Goal: Information Seeking & Learning: Learn about a topic

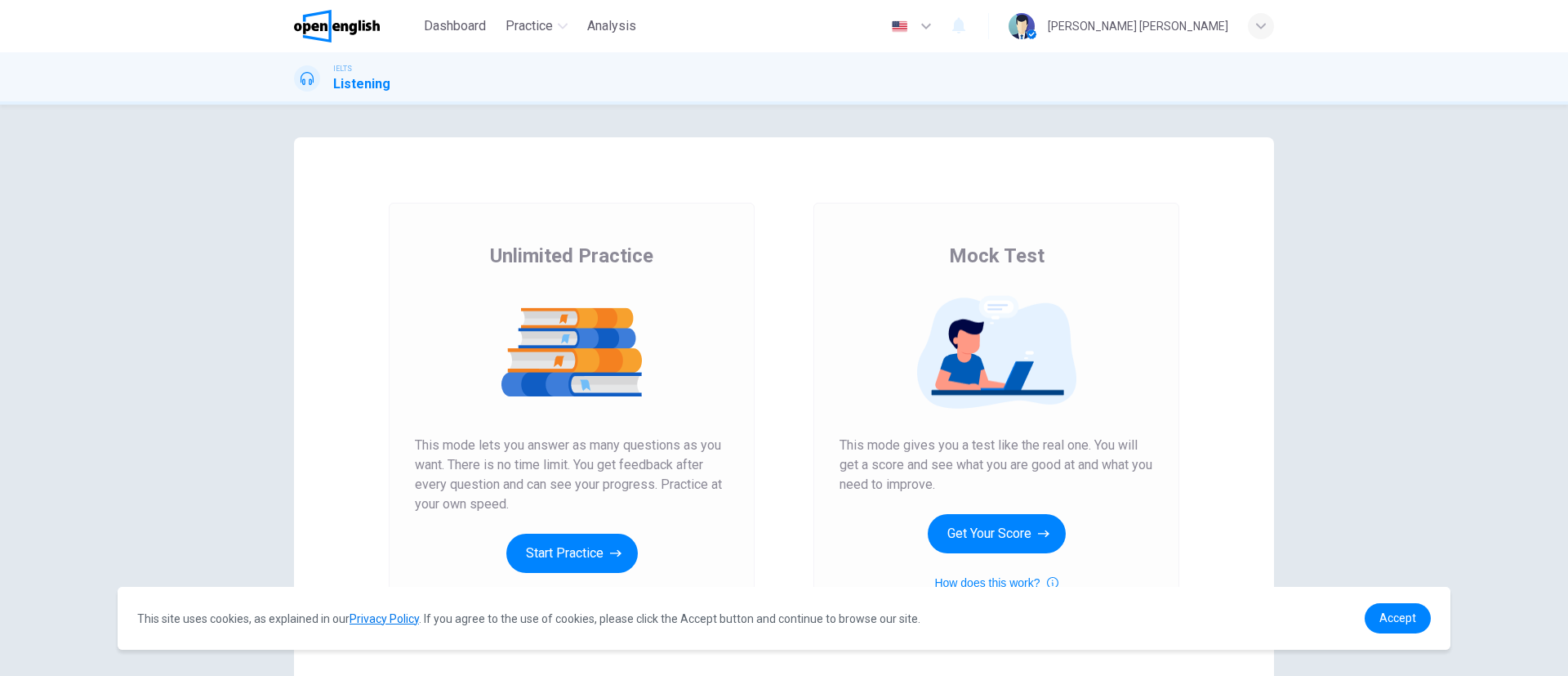
scroll to position [115, 0]
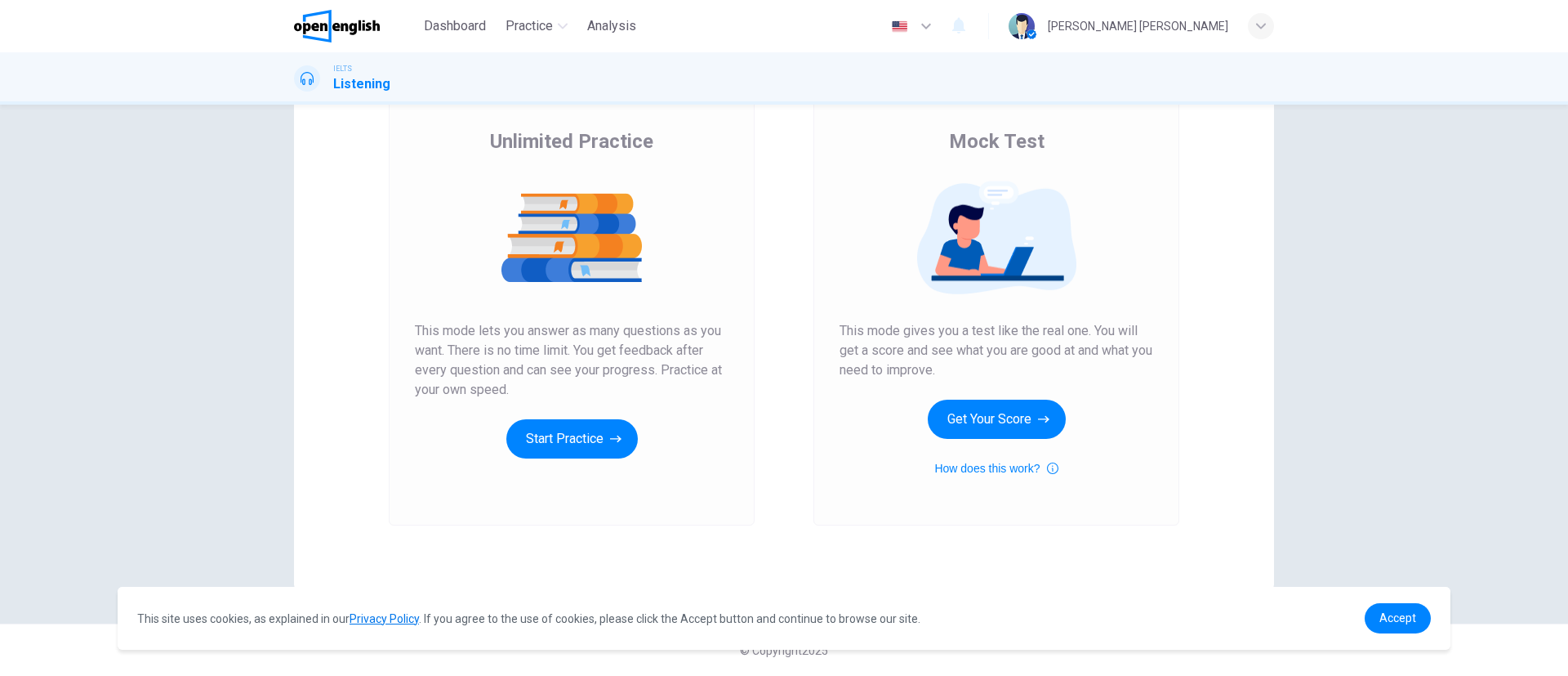
click at [1067, 381] on div "Mock Test This mode gives you a test like the real one. You will get a score an…" at bounding box center [996, 303] width 313 height 350
click at [1010, 405] on button "Get Your Score" at bounding box center [997, 419] width 138 height 39
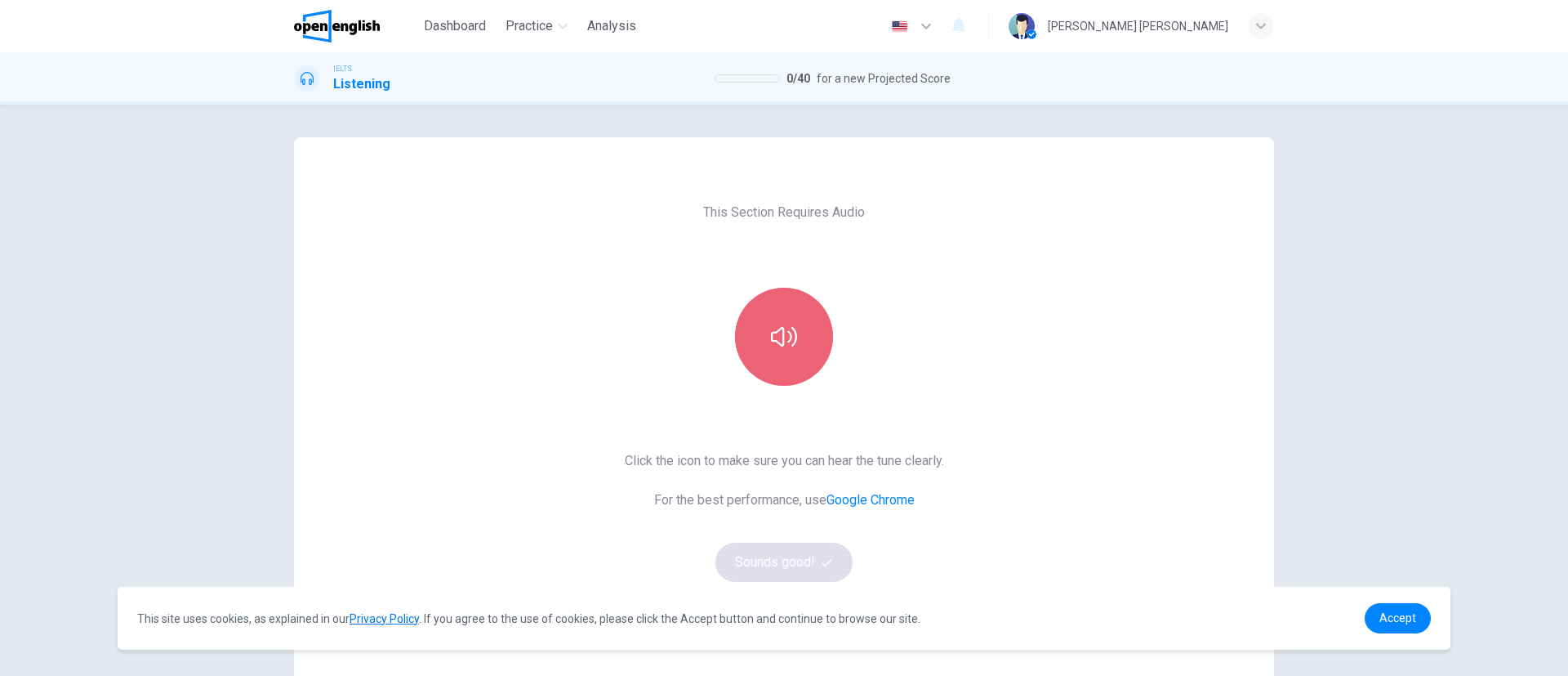
click at [793, 327] on button "button" at bounding box center [784, 337] width 98 height 98
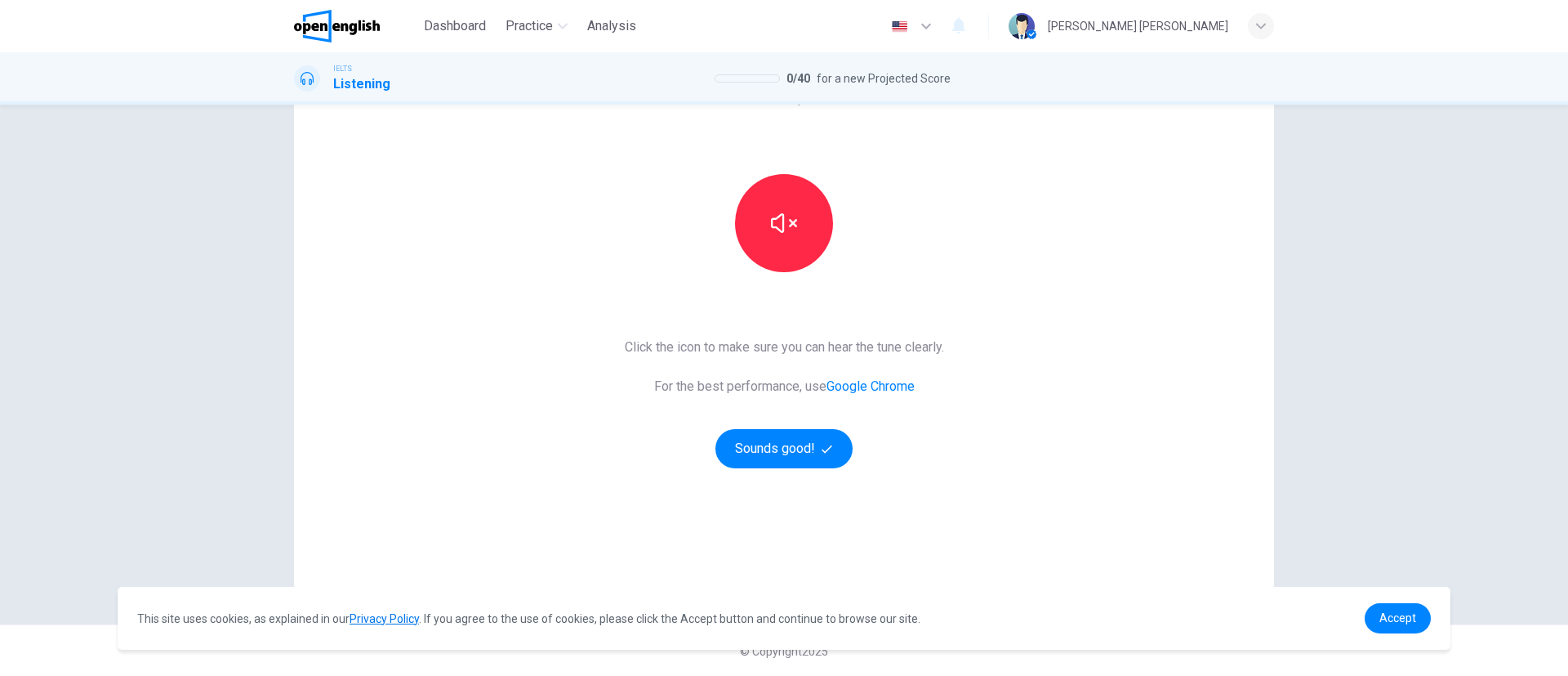
scroll to position [115, 0]
click at [762, 441] on button "Sounds good!" at bounding box center [784, 447] width 137 height 39
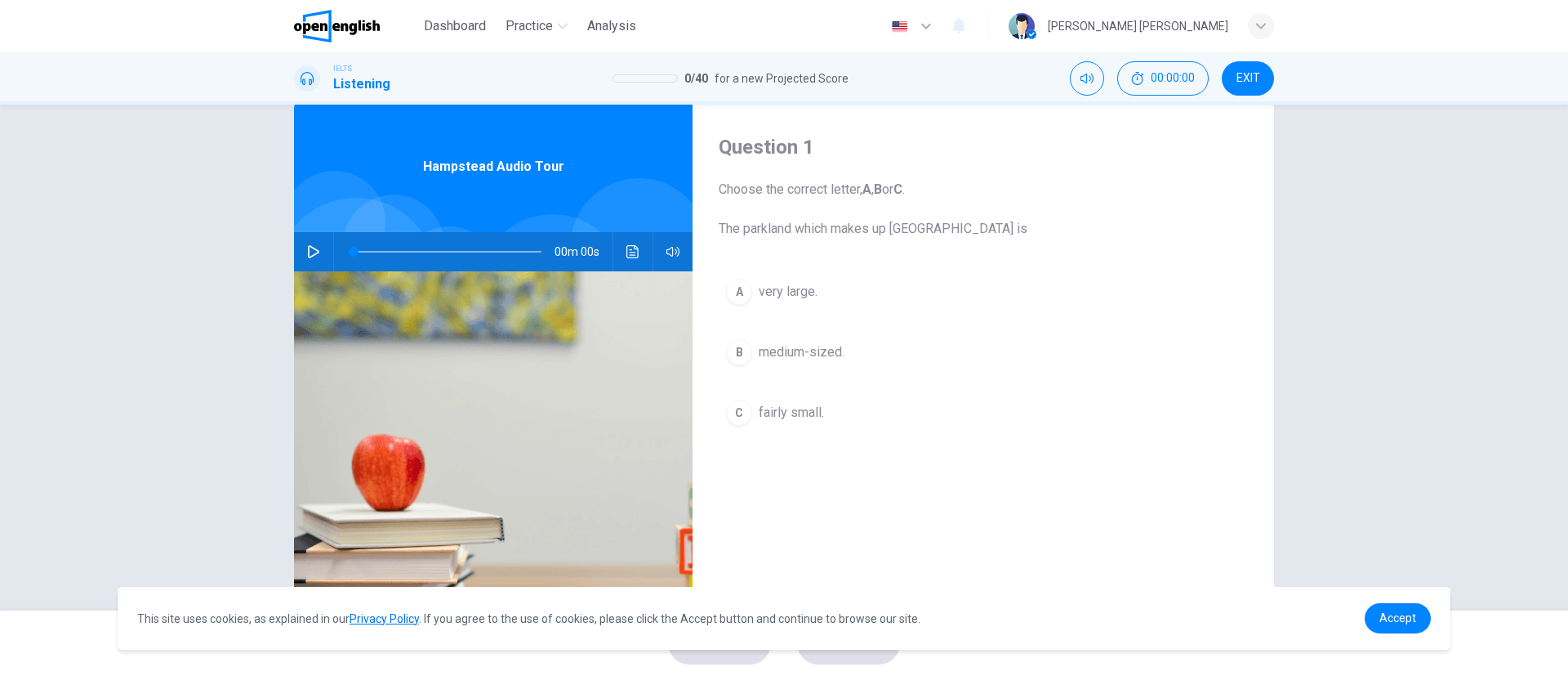
scroll to position [0, 0]
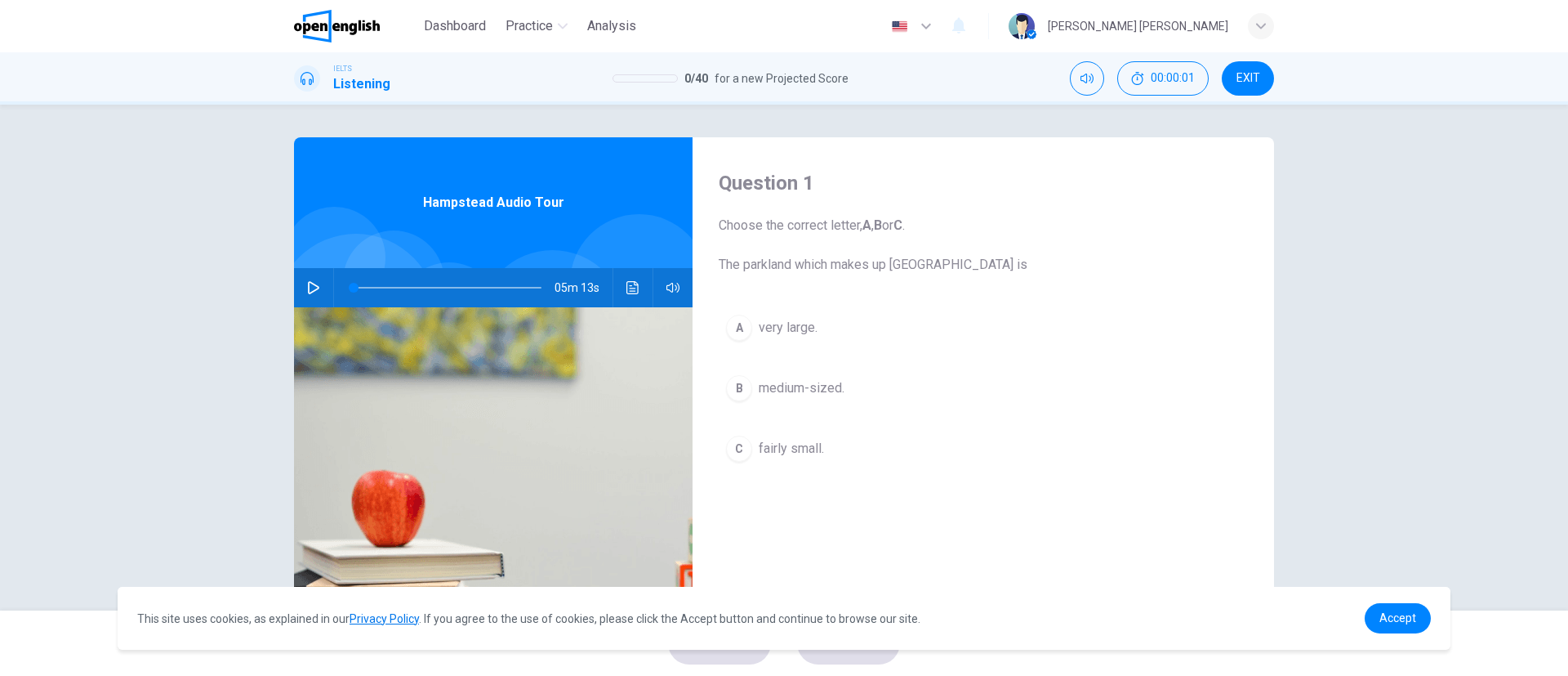
click at [311, 287] on icon "button" at bounding box center [313, 288] width 13 height 13
click at [1080, 541] on div "Question 1 Choose the correct letter, A , B or C . The parkland which makes up …" at bounding box center [983, 421] width 582 height 568
type input "*"
click at [738, 331] on div "A" at bounding box center [738, 327] width 26 height 26
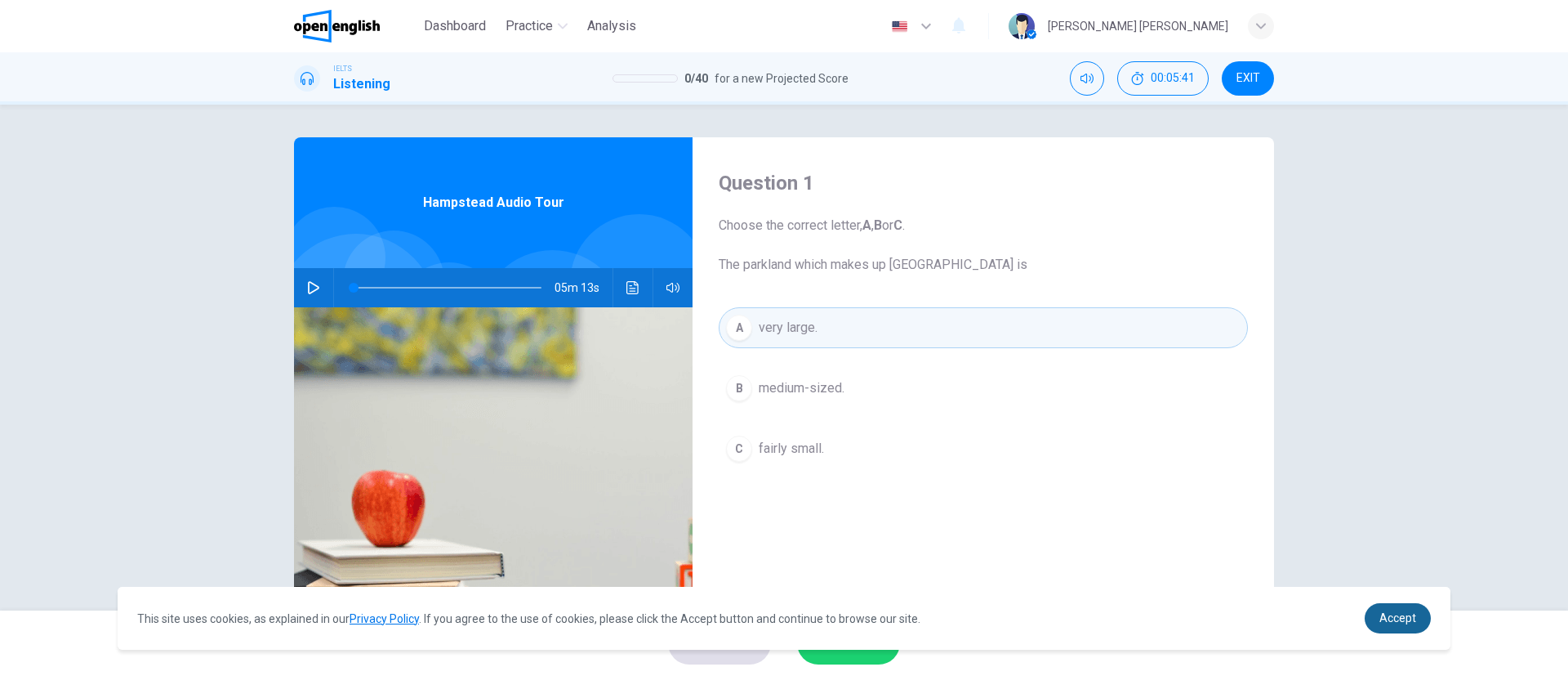
click at [1390, 620] on span "Accept" at bounding box center [1398, 618] width 36 height 13
click at [1424, 615] on link "Accept" at bounding box center [1398, 618] width 66 height 30
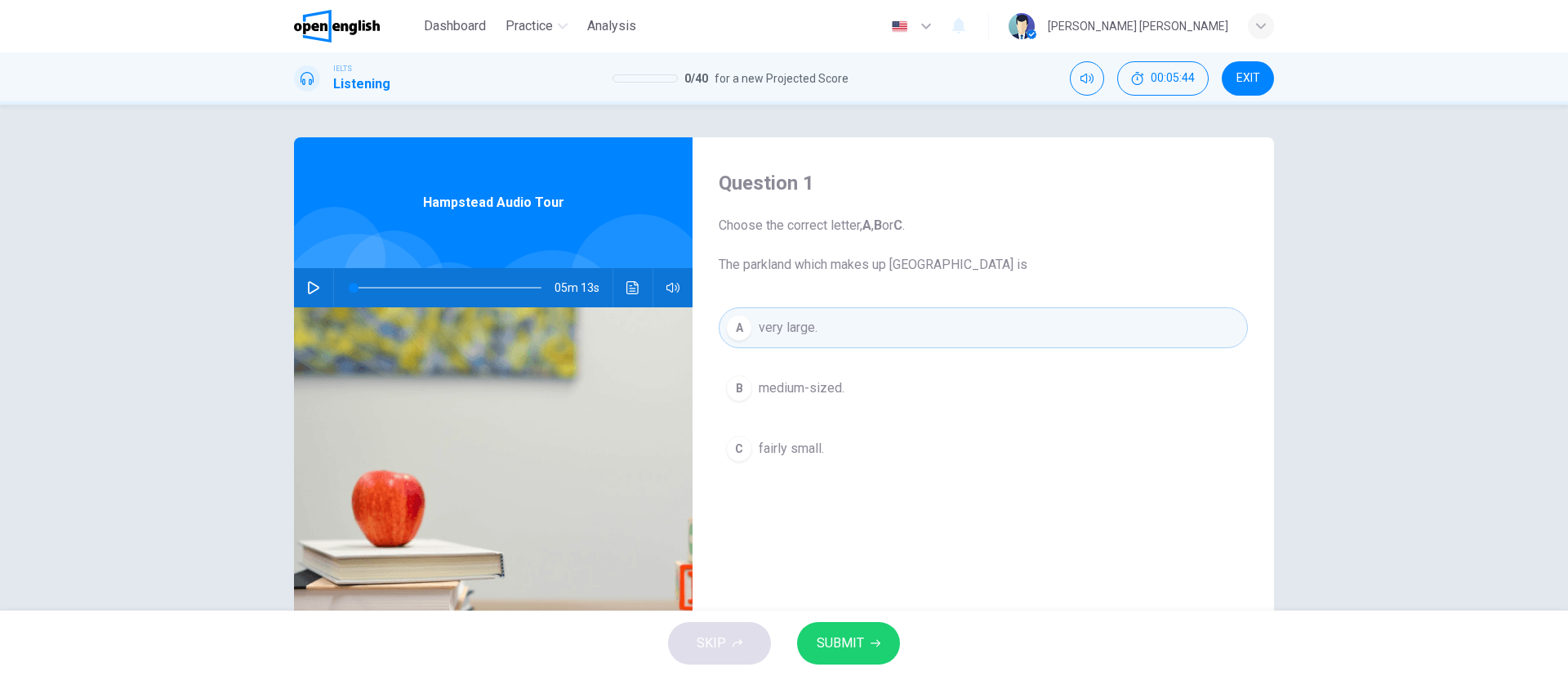
click at [866, 639] on button "SUBMIT" at bounding box center [848, 643] width 103 height 43
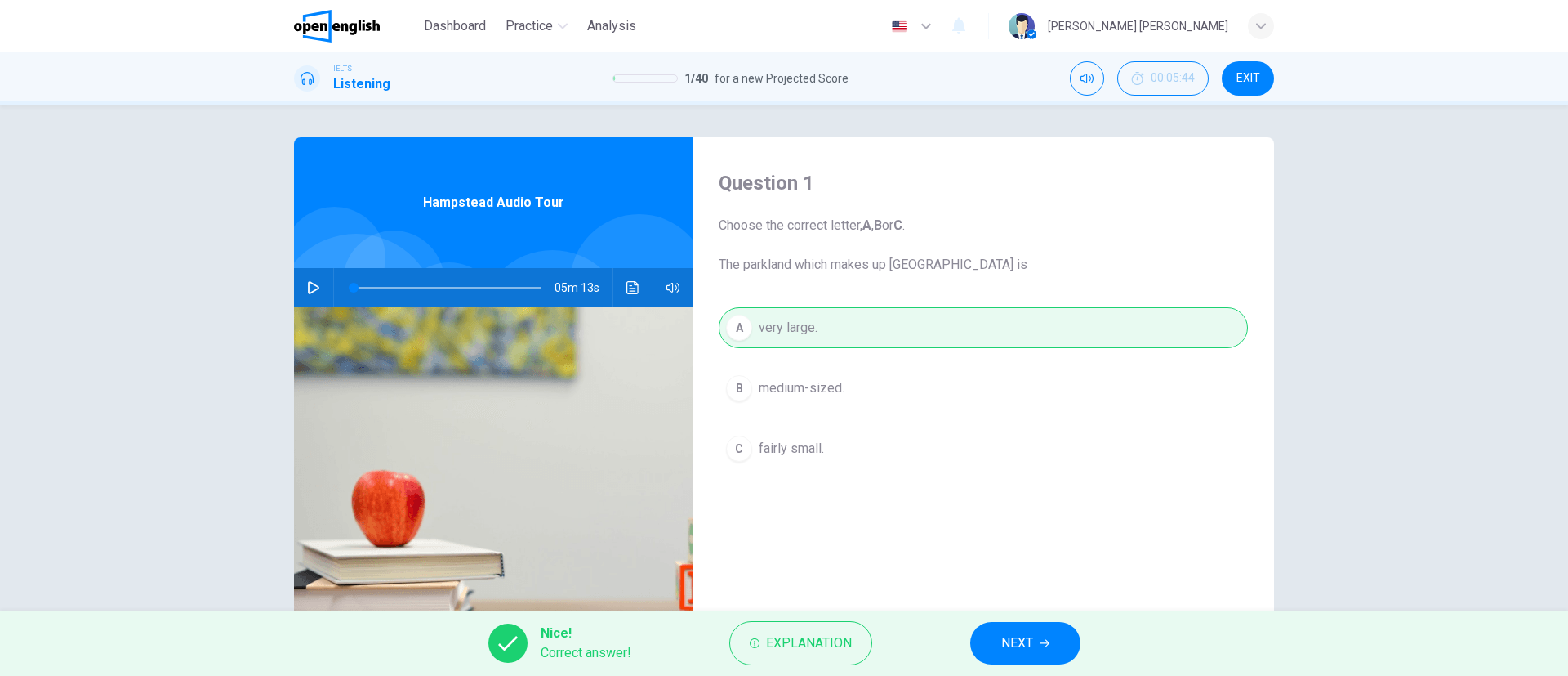
click at [1017, 650] on span "NEXT" at bounding box center [1017, 642] width 32 height 23
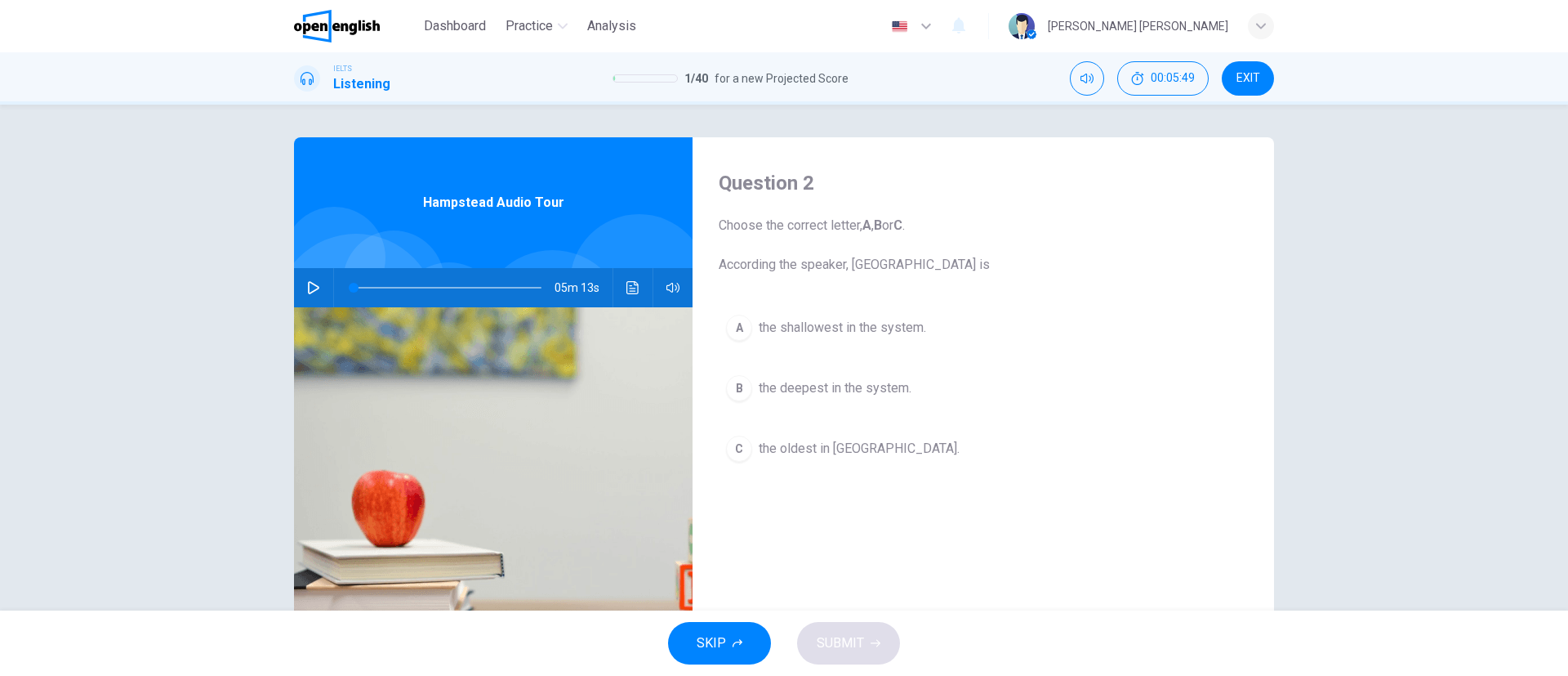
click at [805, 384] on span "the deepest in the system." at bounding box center [835, 388] width 153 height 20
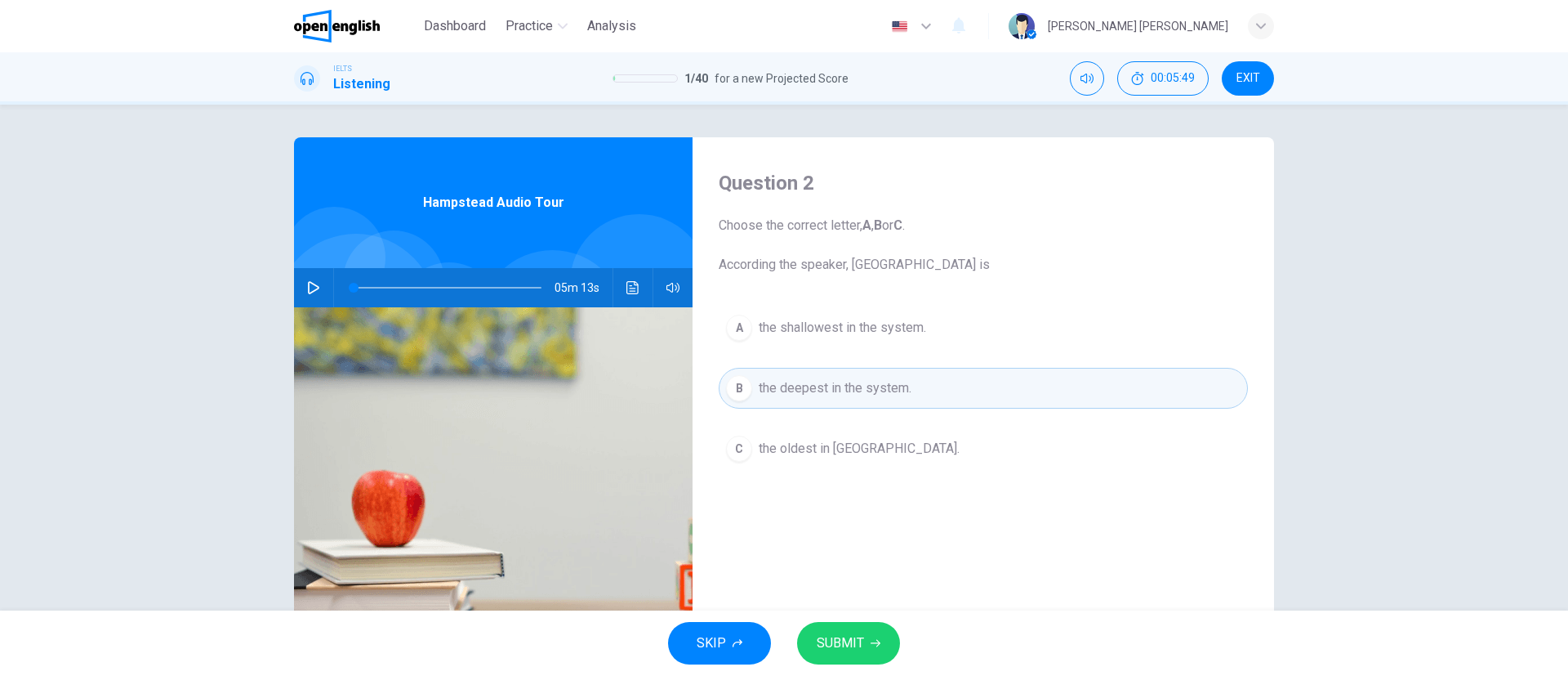
click at [872, 635] on button "SUBMIT" at bounding box center [848, 643] width 103 height 43
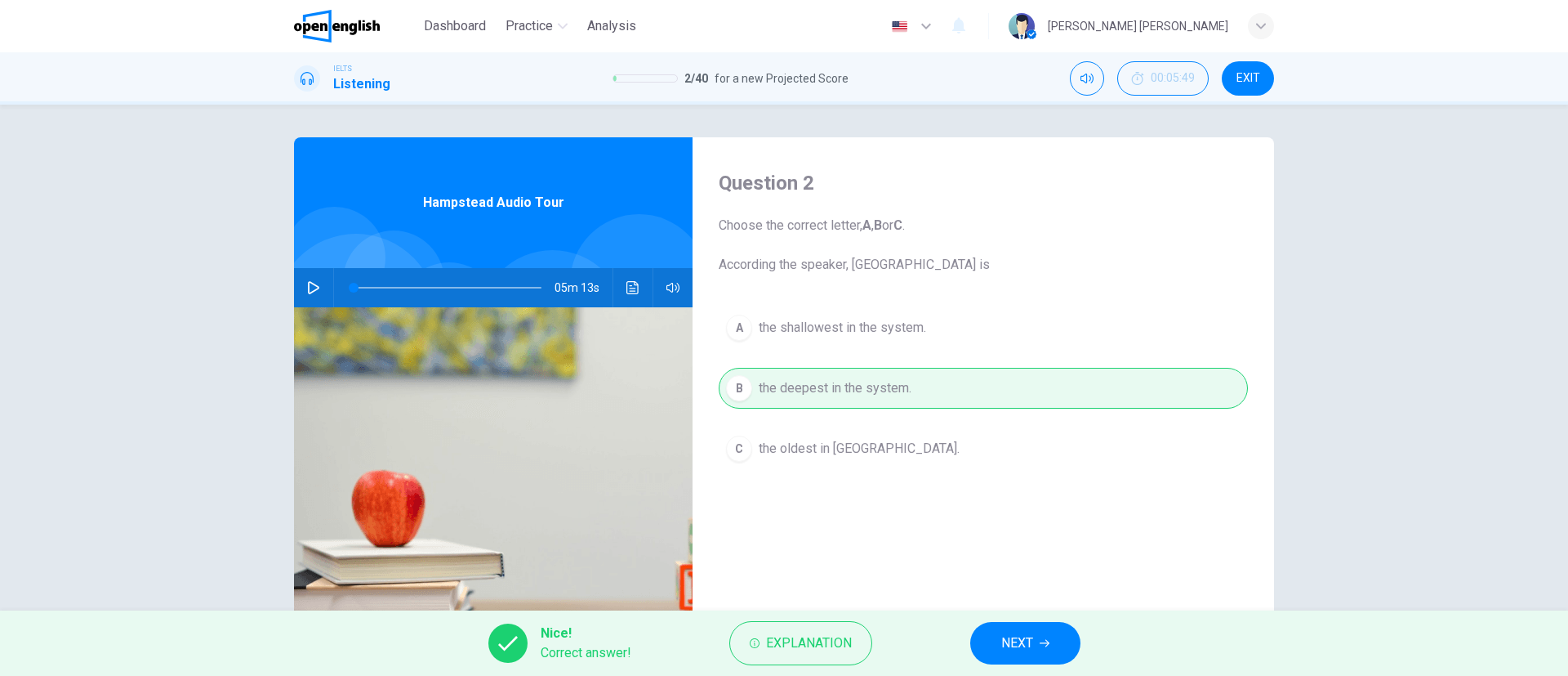
click at [1003, 636] on span "NEXT" at bounding box center [1017, 642] width 32 height 23
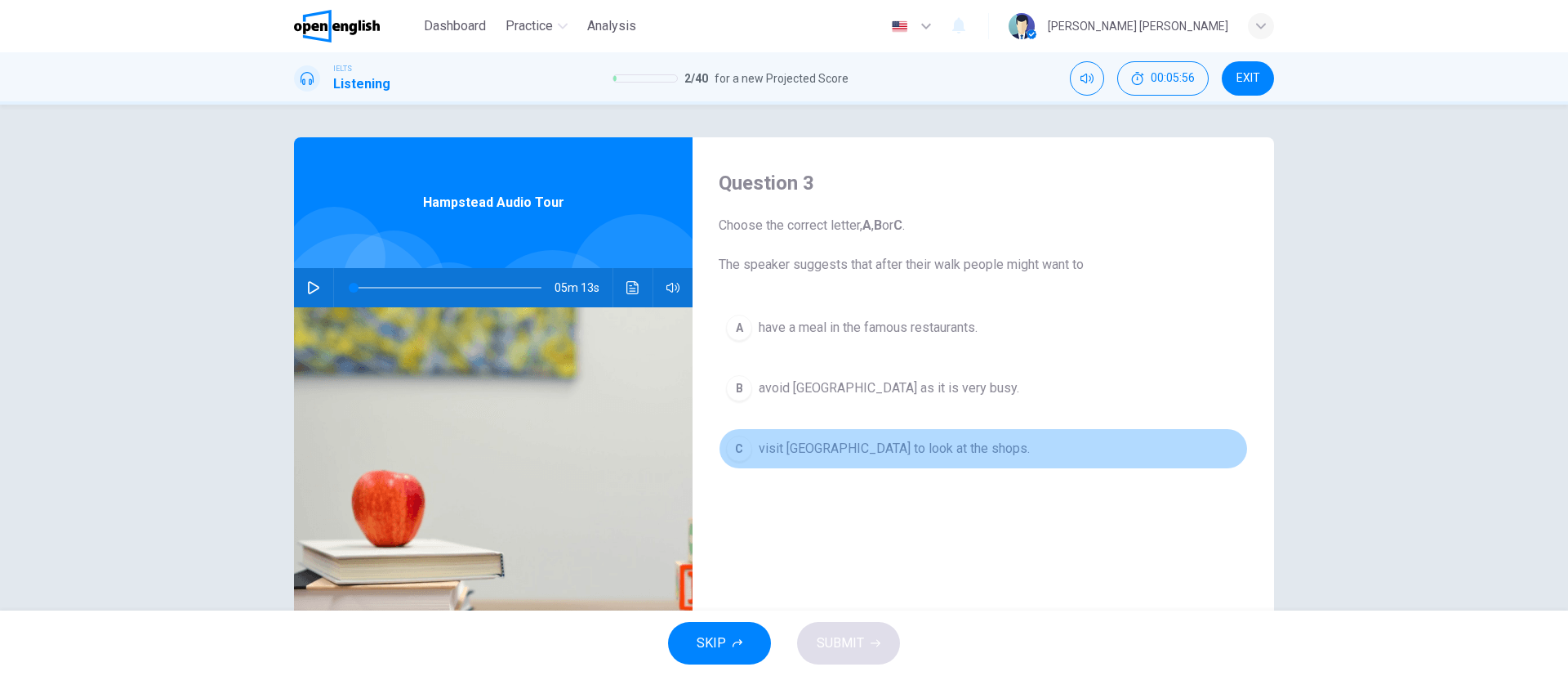
click at [764, 443] on span "visit [GEOGRAPHIC_DATA] to look at the shops." at bounding box center [894, 449] width 271 height 20
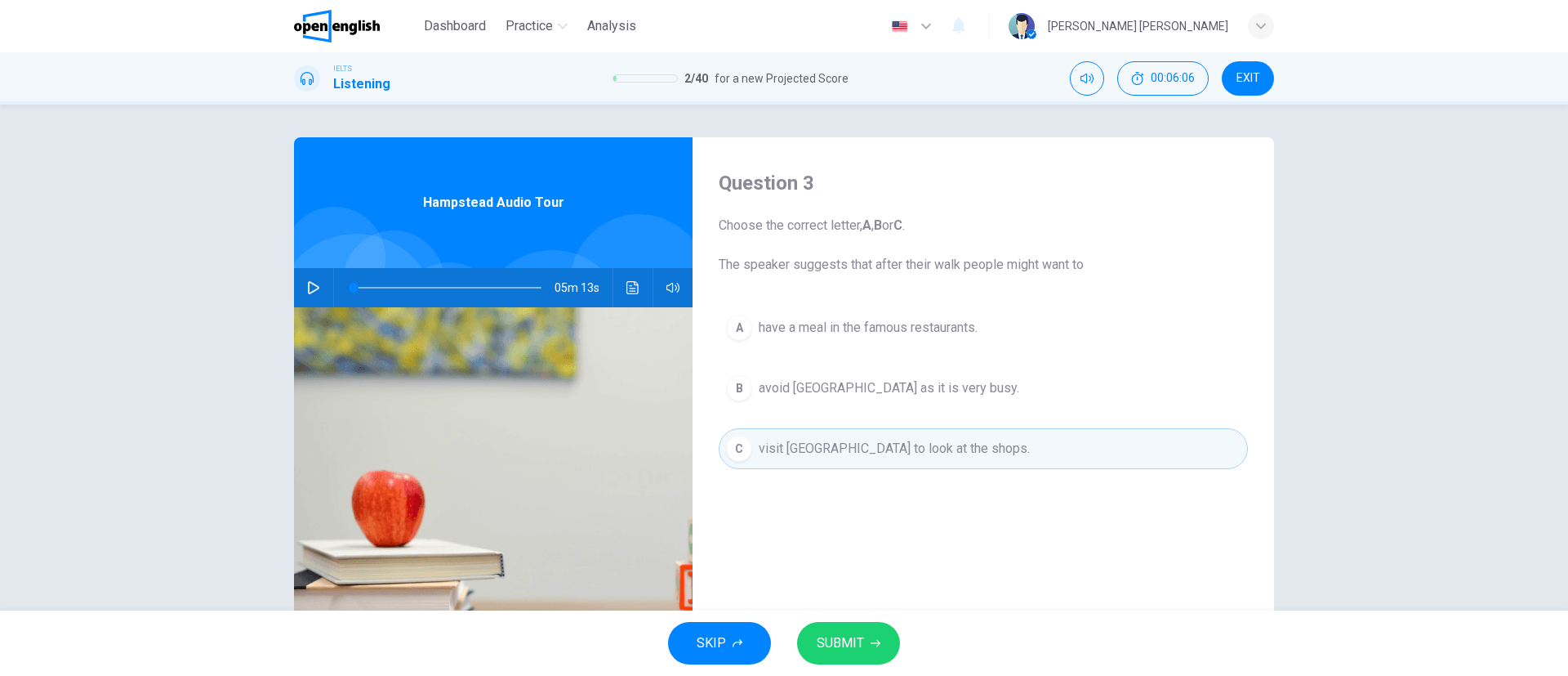
click at [864, 647] on button "SUBMIT" at bounding box center [848, 643] width 103 height 43
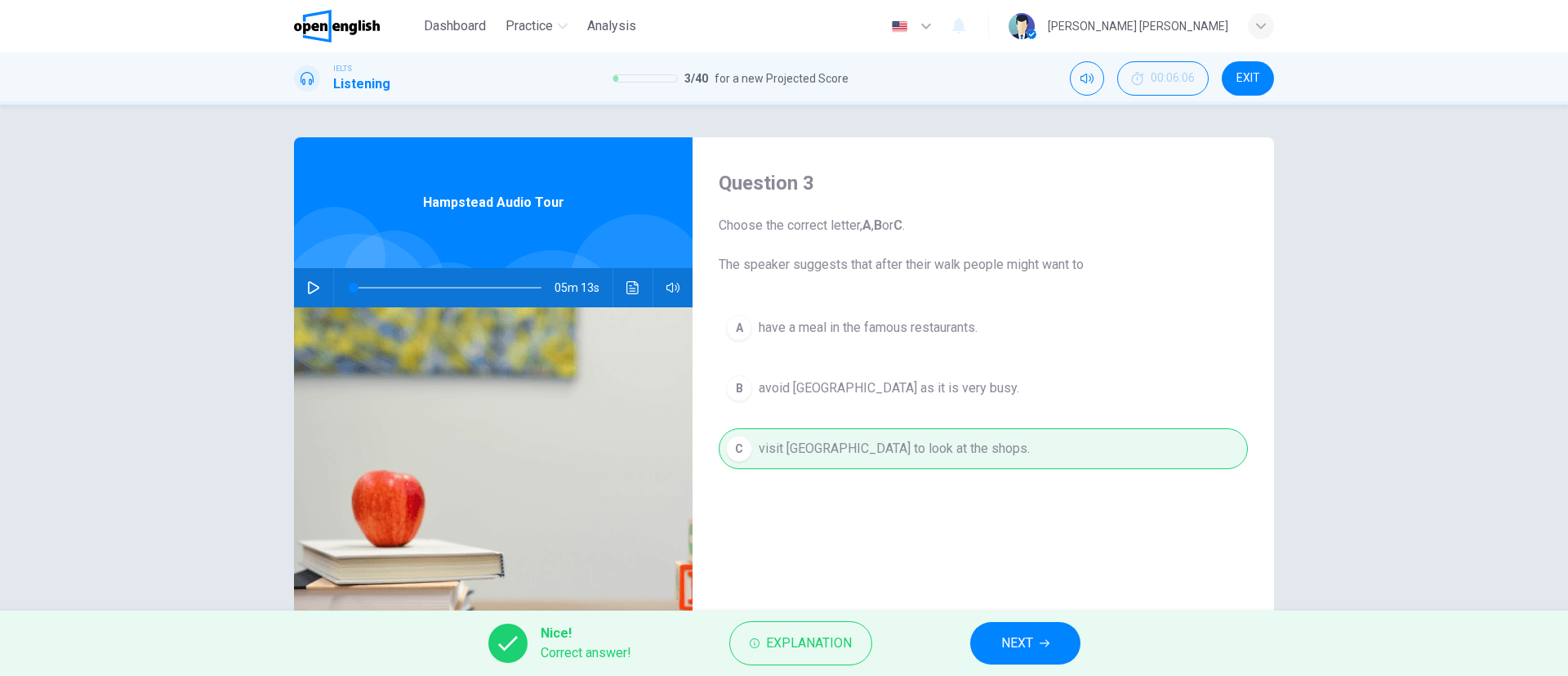
click at [1033, 639] on span "NEXT" at bounding box center [1017, 642] width 32 height 23
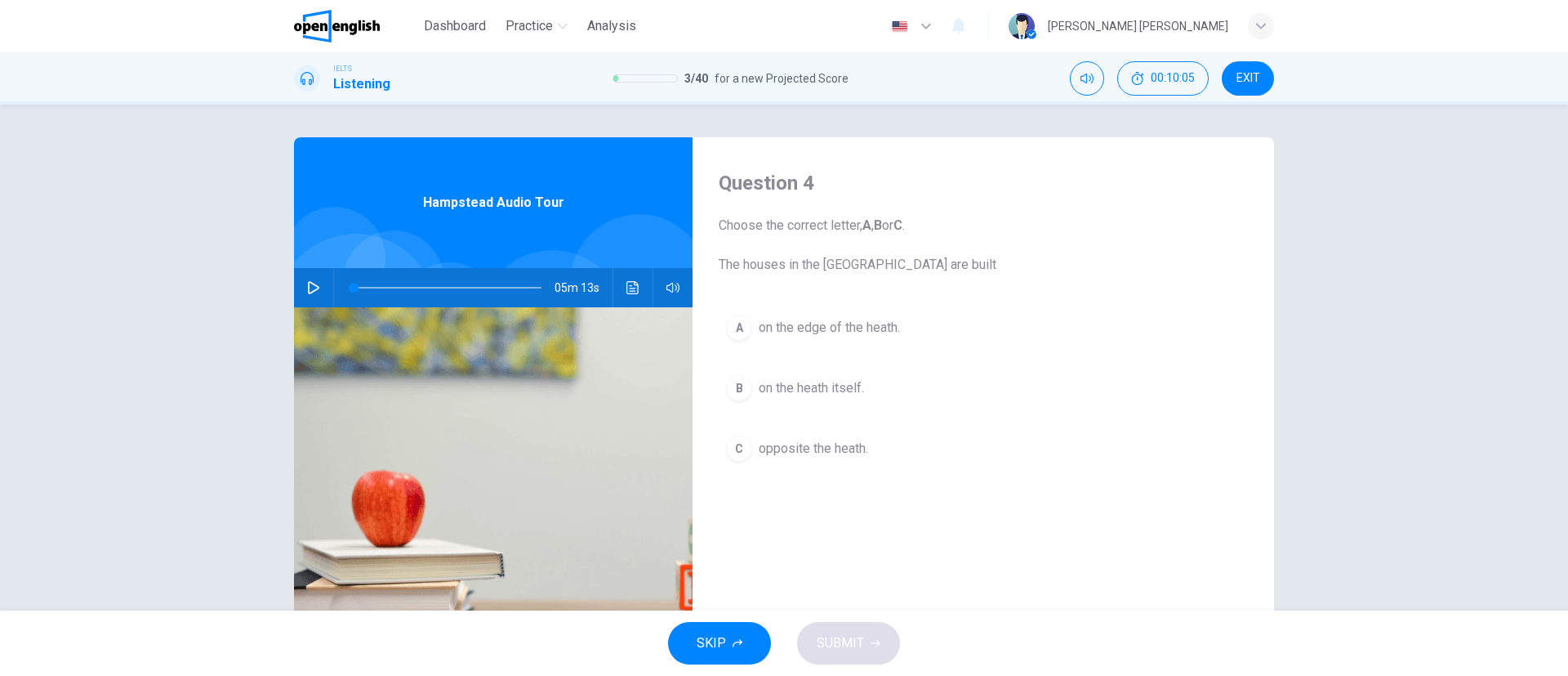
drag, startPoint x: 728, startPoint y: 179, endPoint x: 855, endPoint y: 216, distance: 132.3
click at [855, 216] on div "Question 4 Choose the correct letter, A , B or C . The houses in the [GEOGRAPHI…" at bounding box center [983, 222] width 529 height 105
drag, startPoint x: 881, startPoint y: 225, endPoint x: 747, endPoint y: 220, distance: 134.1
click at [747, 220] on span "Choose the correct letter, A , B or C . The houses in the [GEOGRAPHIC_DATA] are…" at bounding box center [983, 245] width 529 height 59
drag, startPoint x: 860, startPoint y: 241, endPoint x: 848, endPoint y: 243, distance: 12.2
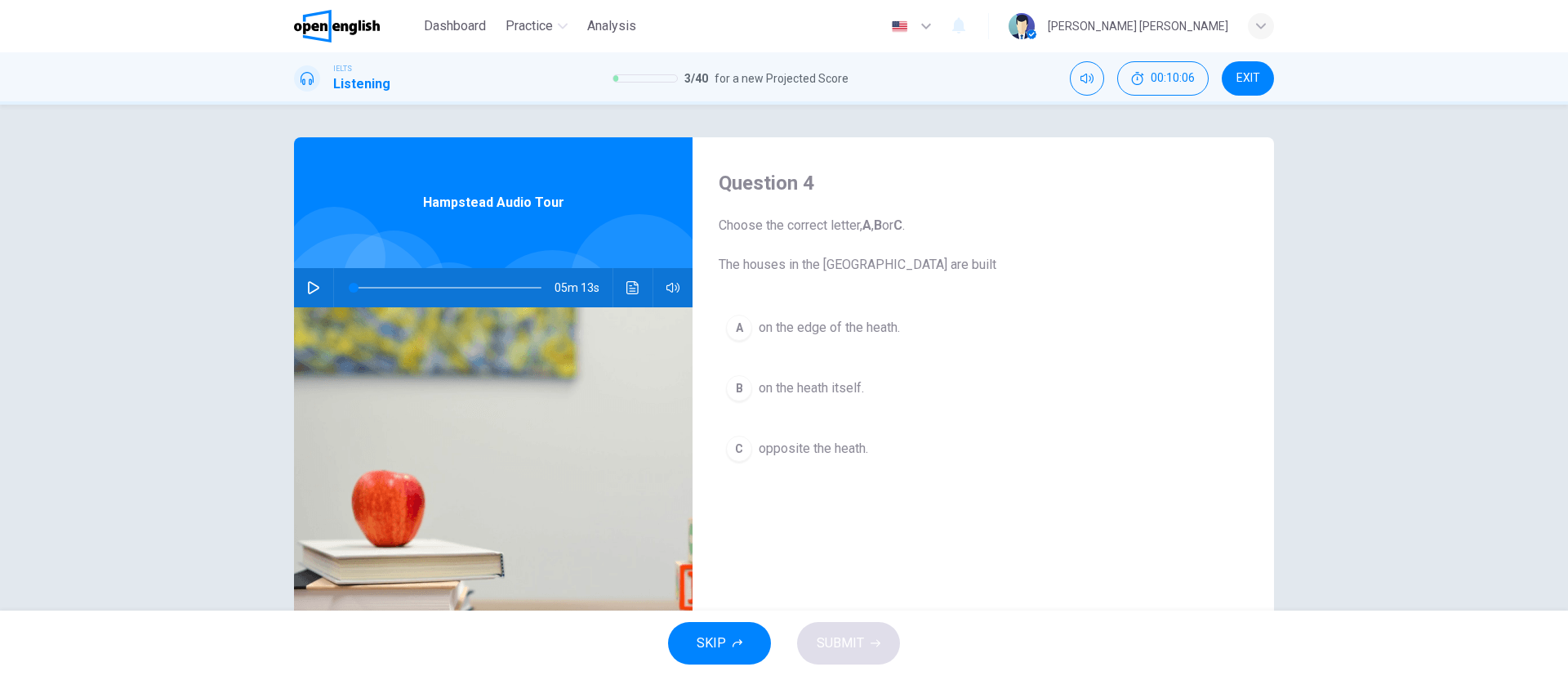
click at [852, 242] on span "Choose the correct letter, A , B or C . The houses in the [GEOGRAPHIC_DATA] are…" at bounding box center [983, 245] width 529 height 59
drag, startPoint x: 785, startPoint y: 259, endPoint x: 1003, endPoint y: 258, distance: 218.0
click at [1003, 258] on span "Choose the correct letter, A , B or C . The houses in the [GEOGRAPHIC_DATA] are…" at bounding box center [983, 245] width 529 height 59
drag, startPoint x: 948, startPoint y: 266, endPoint x: 781, endPoint y: 259, distance: 167.1
click at [781, 259] on span "Choose the correct letter, A , B or C . The houses in the [GEOGRAPHIC_DATA] are…" at bounding box center [983, 245] width 529 height 59
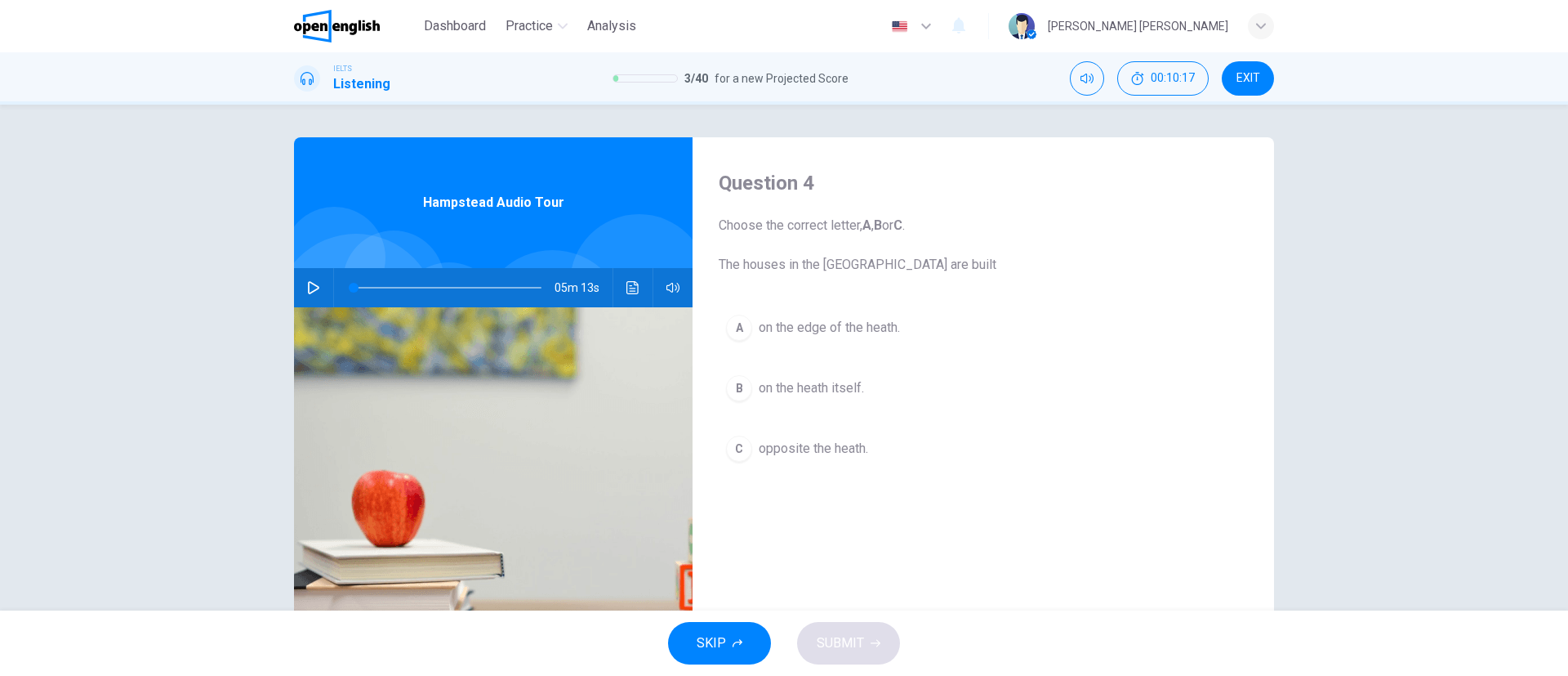
drag, startPoint x: 731, startPoint y: 186, endPoint x: 831, endPoint y: 179, distance: 100.2
click at [831, 179] on h4 "Question 4" at bounding box center [983, 183] width 529 height 26
click at [859, 226] on span "Choose the correct letter, A , B or C . The houses in the [GEOGRAPHIC_DATA] are…" at bounding box center [983, 245] width 529 height 59
drag, startPoint x: 836, startPoint y: 260, endPoint x: 972, endPoint y: 259, distance: 136.0
click at [972, 259] on span "Choose the correct letter, A , B or C . The houses in the [GEOGRAPHIC_DATA] are…" at bounding box center [983, 245] width 529 height 59
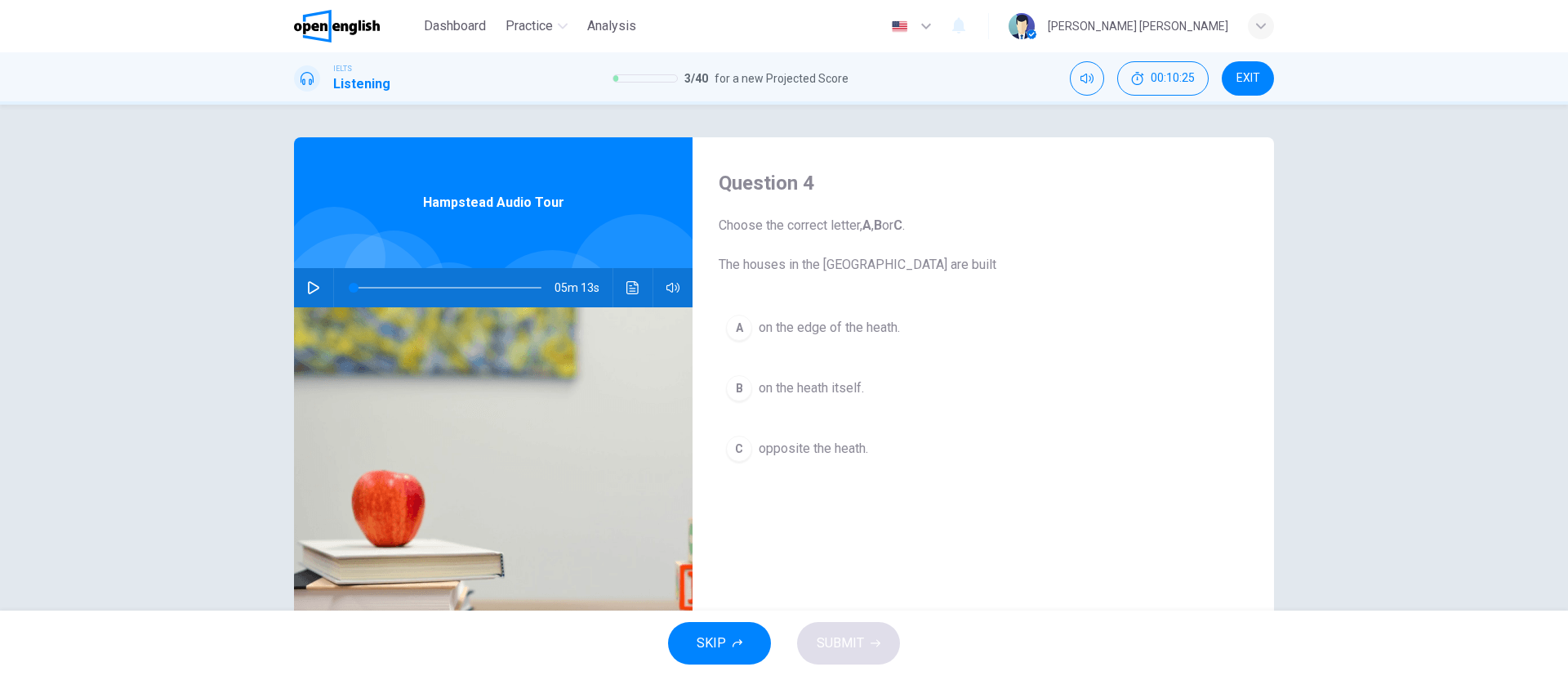
click at [737, 390] on div "B" at bounding box center [738, 388] width 26 height 26
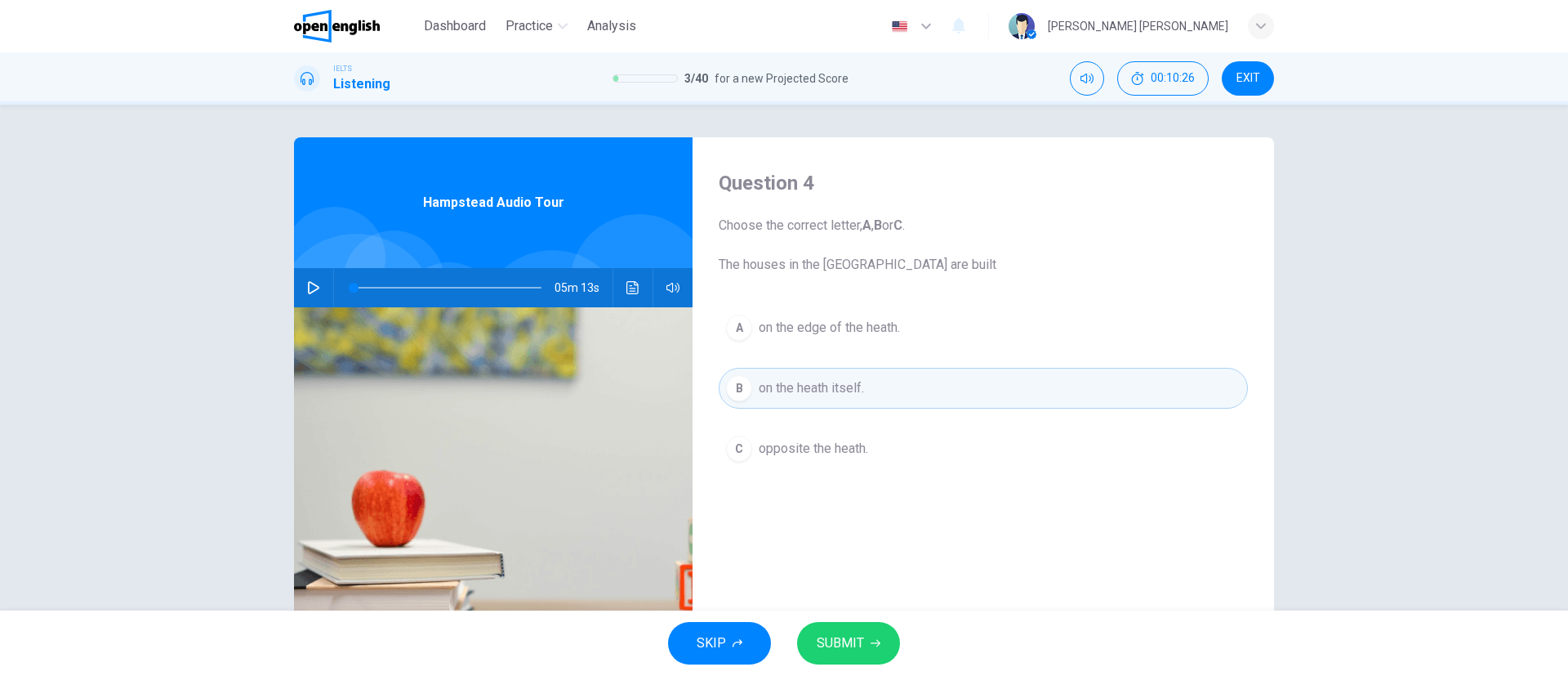
click at [873, 649] on button "SUBMIT" at bounding box center [848, 643] width 103 height 43
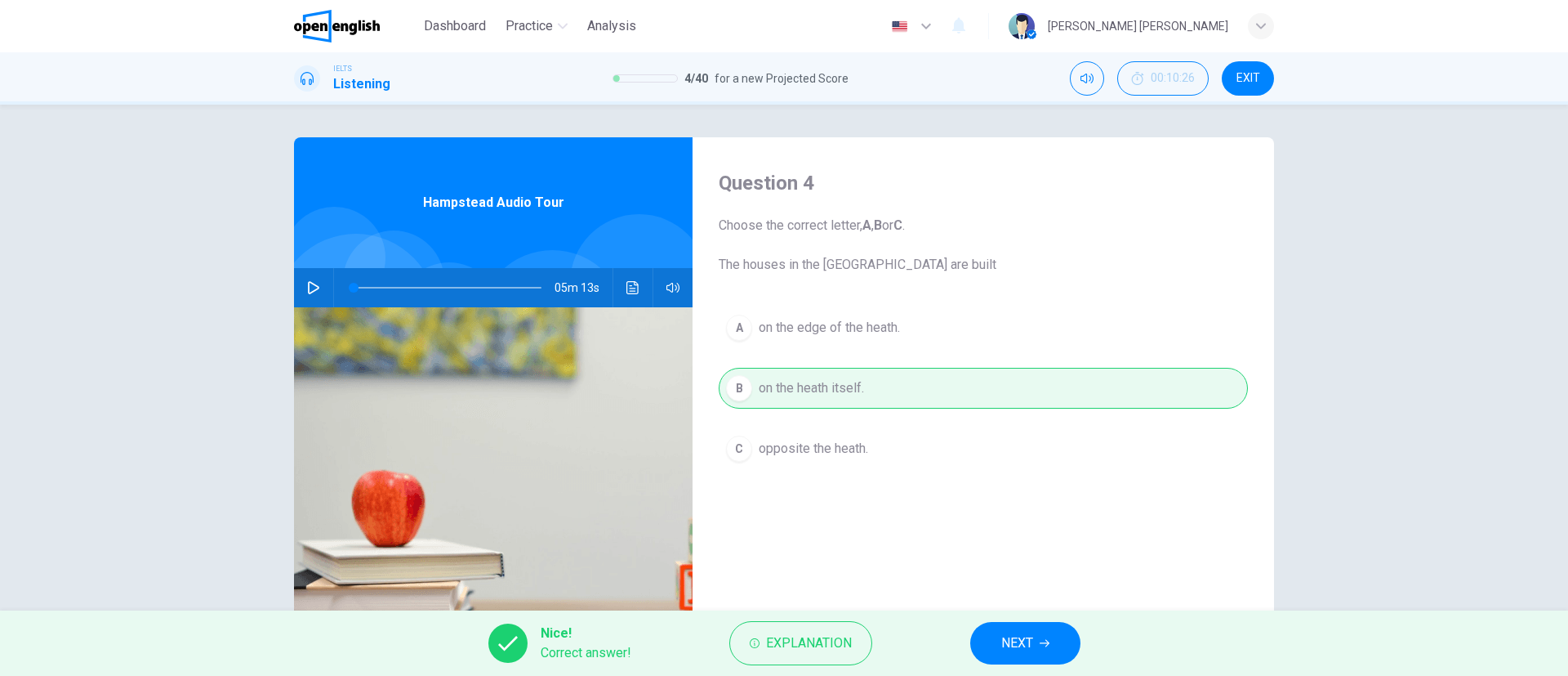
click at [1048, 645] on icon "button" at bounding box center [1044, 643] width 10 height 10
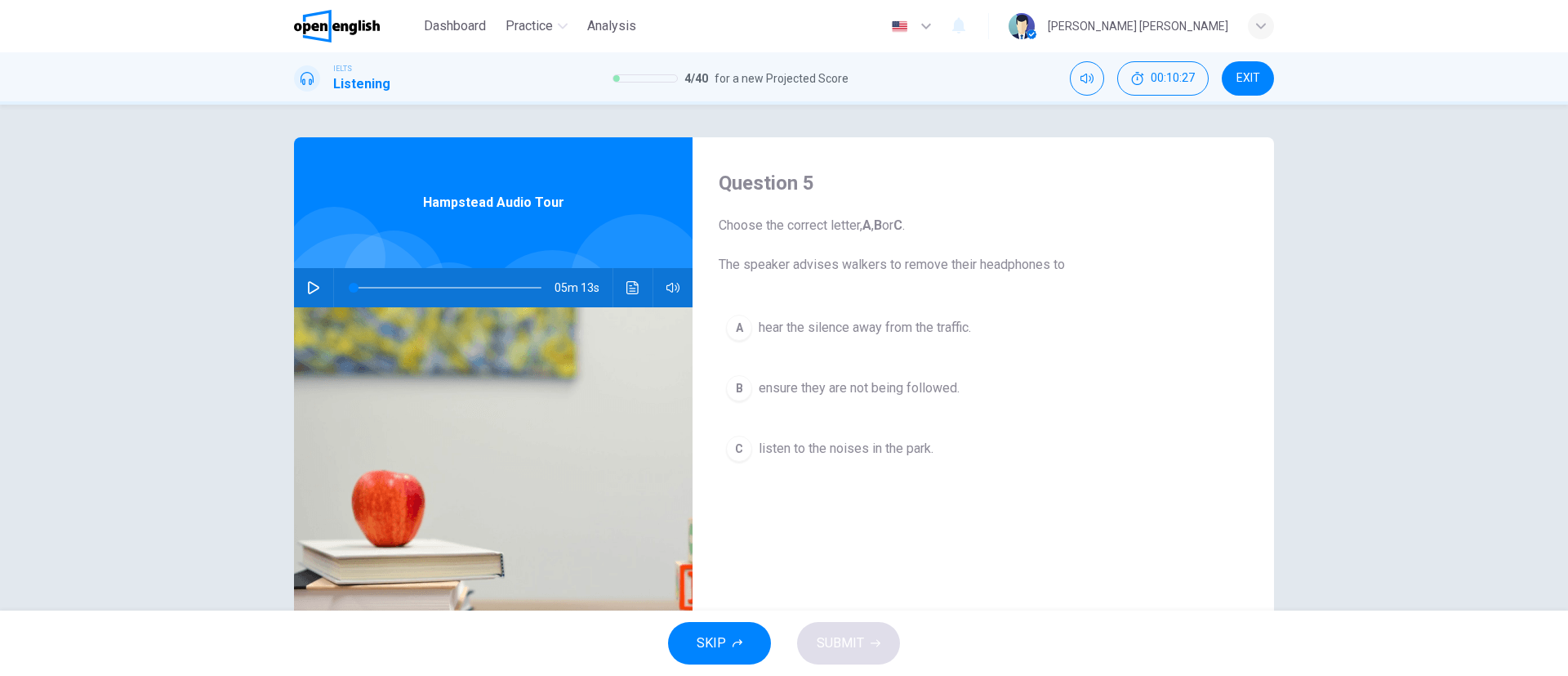
drag, startPoint x: 731, startPoint y: 263, endPoint x: 1034, endPoint y: 267, distance: 303.0
click at [1034, 267] on span "Choose the correct letter, A , B or C . The speaker advises walkers to remove t…" at bounding box center [983, 245] width 529 height 59
click at [834, 446] on span "listen to the noises in the park." at bounding box center [846, 449] width 175 height 20
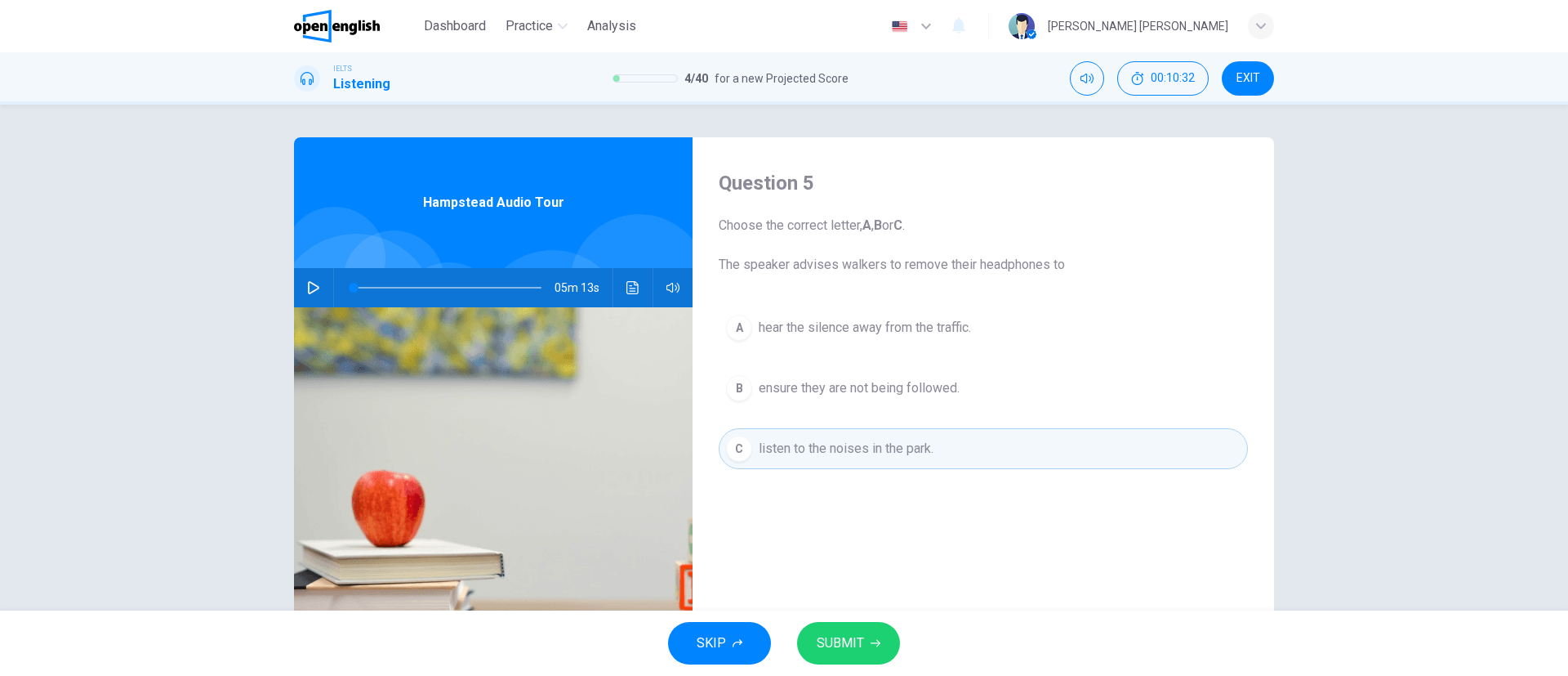
click at [875, 650] on button "SUBMIT" at bounding box center [848, 643] width 103 height 43
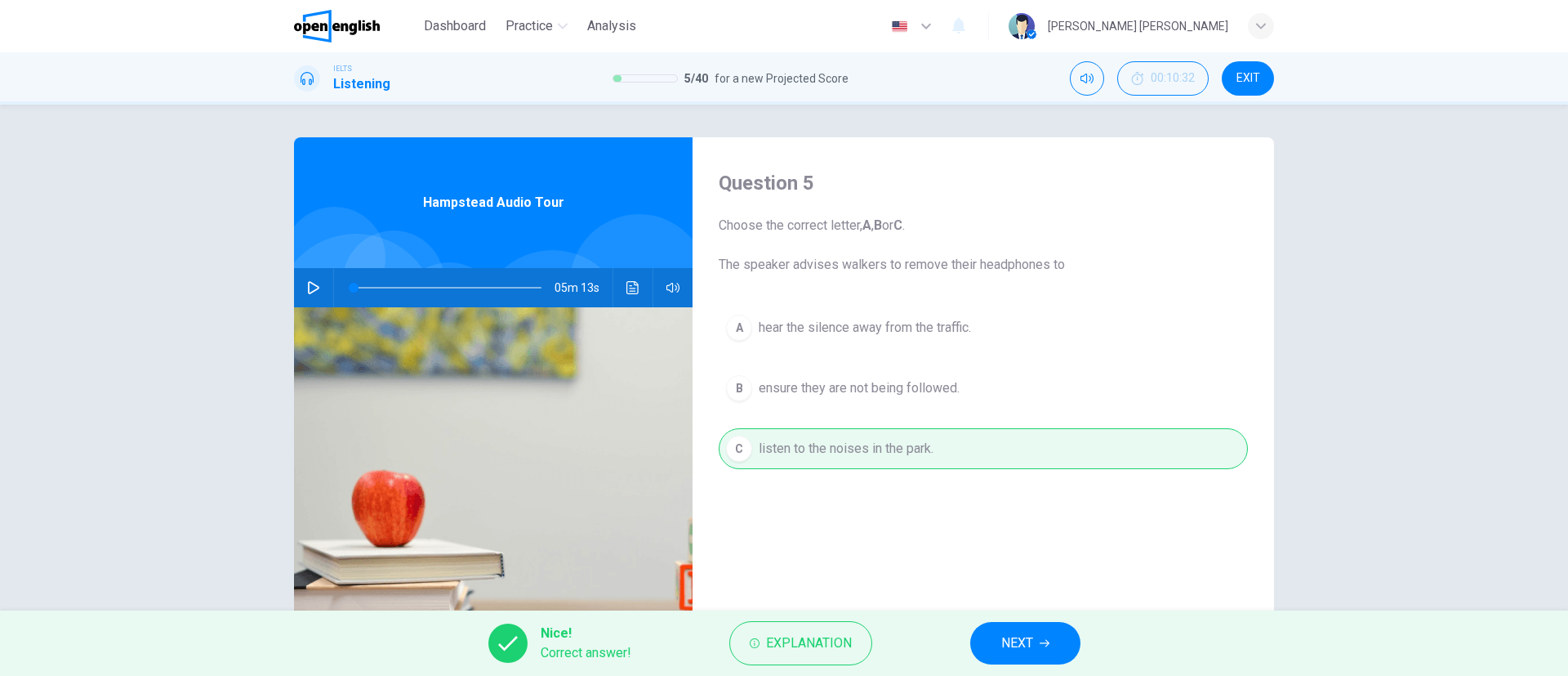
click at [1041, 630] on button "NEXT" at bounding box center [1025, 643] width 110 height 43
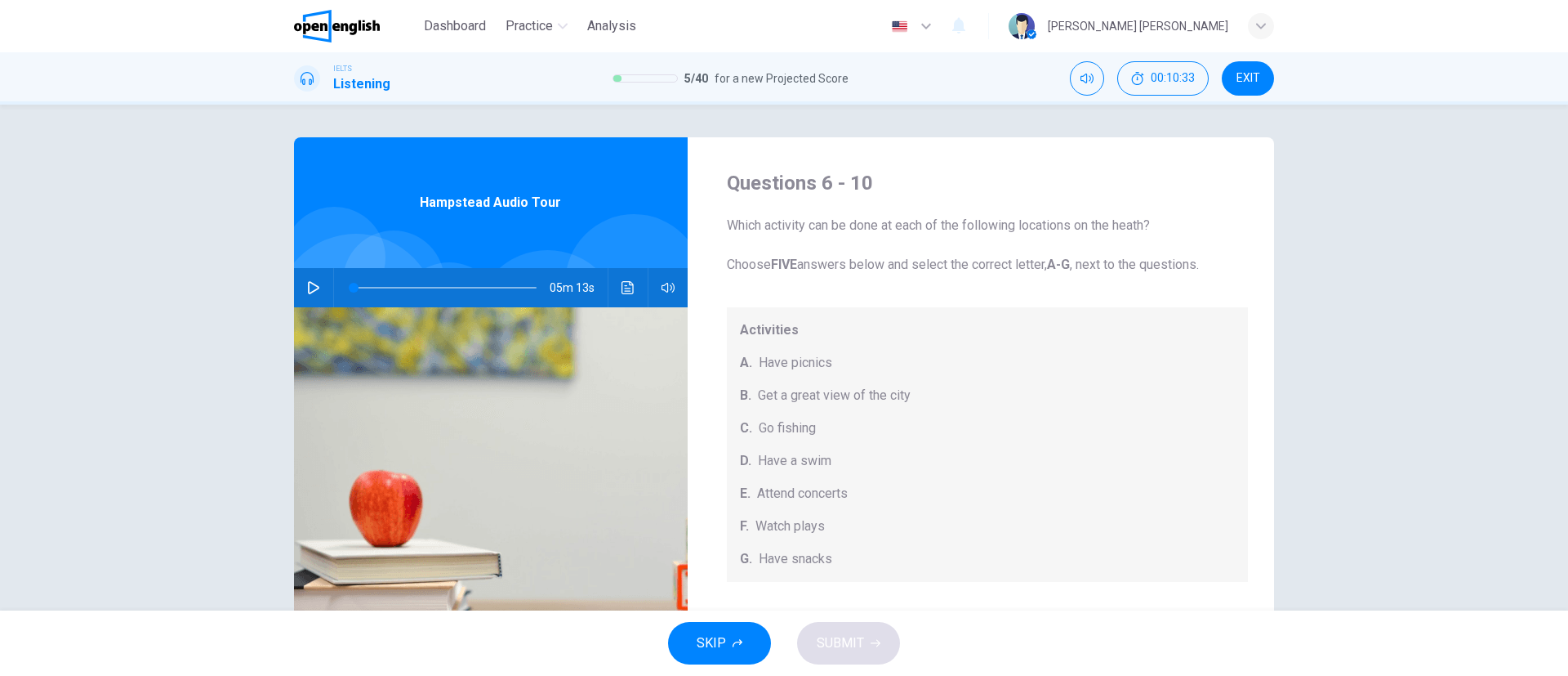
drag, startPoint x: 763, startPoint y: 228, endPoint x: 943, endPoint y: 226, distance: 180.0
click at [943, 226] on span "Which activity can be done at each of the following locations on the heath? Cho…" at bounding box center [987, 245] width 522 height 59
drag, startPoint x: 805, startPoint y: 266, endPoint x: 888, endPoint y: 270, distance: 83.1
click at [888, 270] on span "Which activity can be done at each of the following locations on the heath? Cho…" at bounding box center [987, 245] width 522 height 59
drag, startPoint x: 888, startPoint y: 270, endPoint x: 1186, endPoint y: 270, distance: 298.0
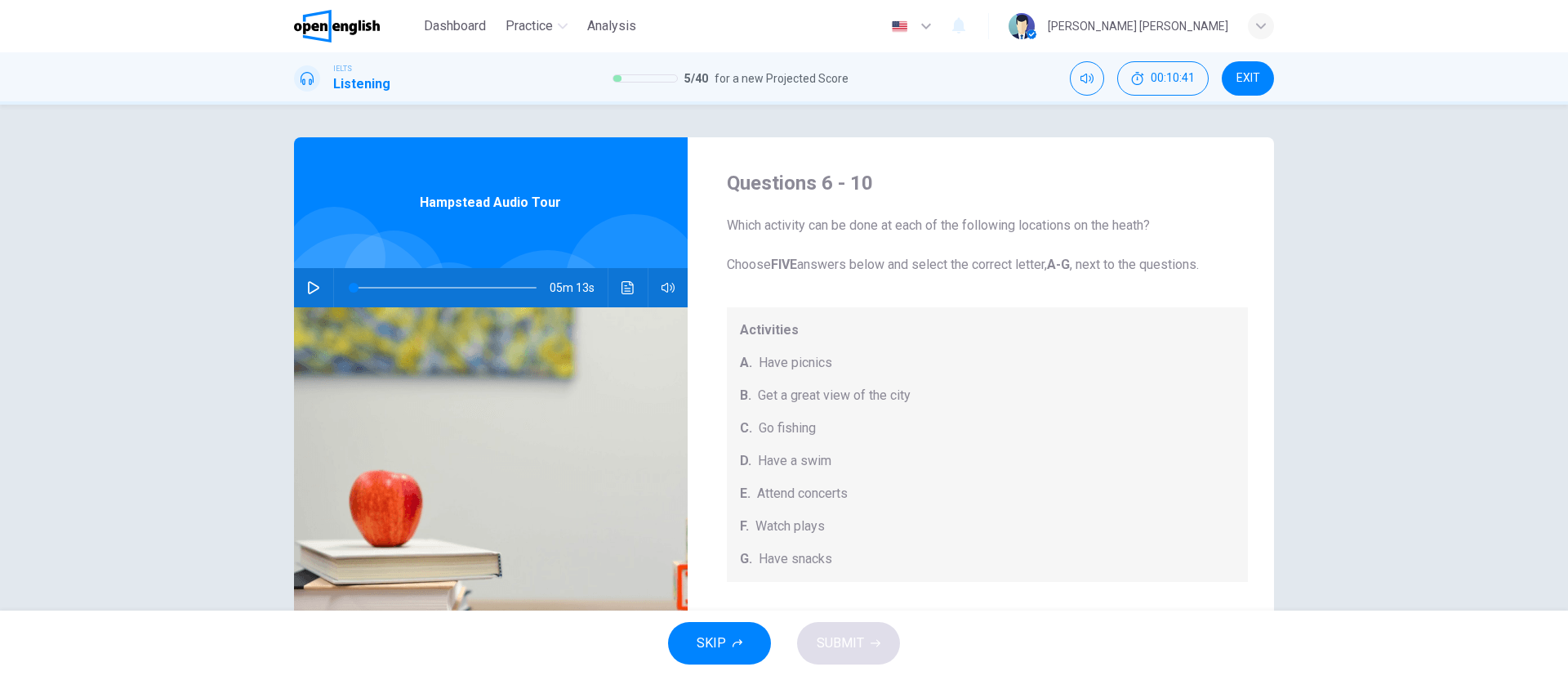
click at [1186, 270] on span "Which activity can be done at each of the following locations on the heath? Cho…" at bounding box center [987, 245] width 522 height 59
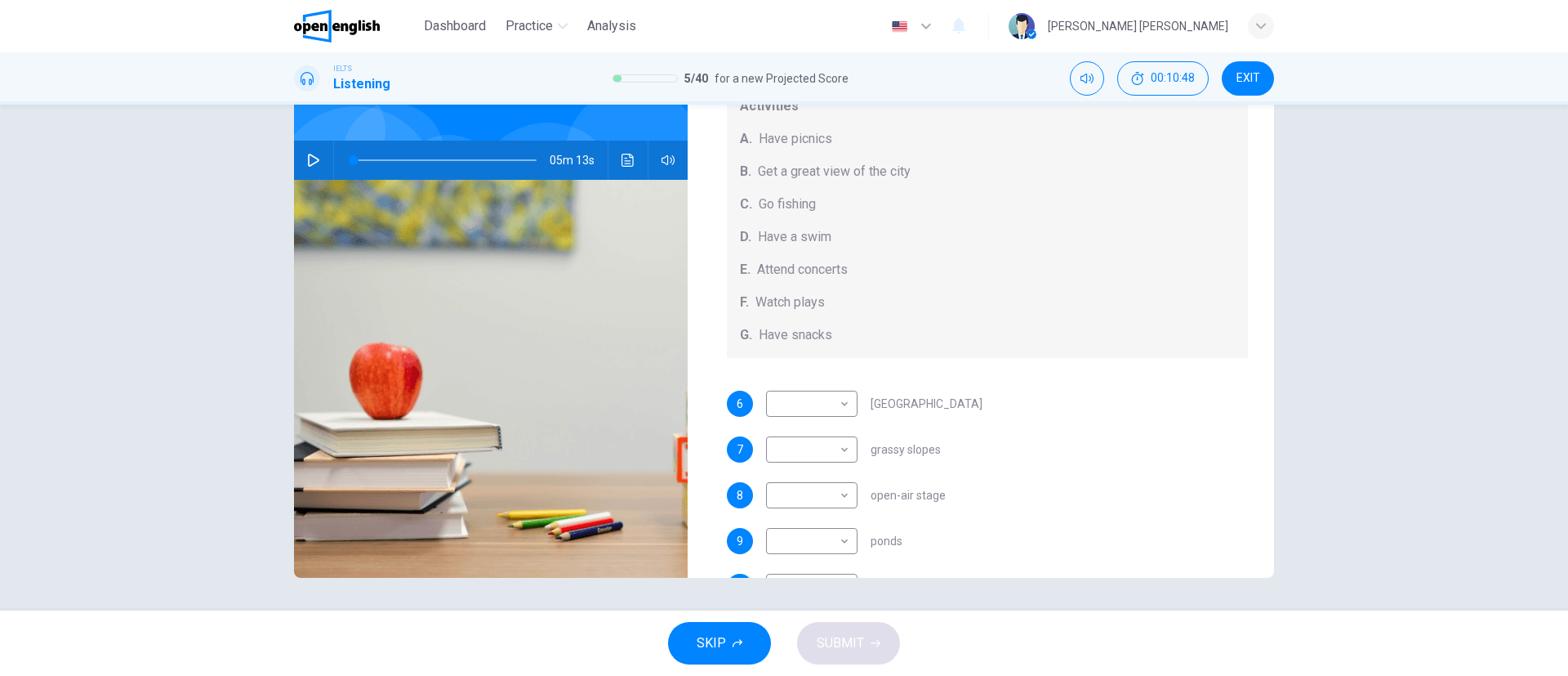
scroll to position [151, 0]
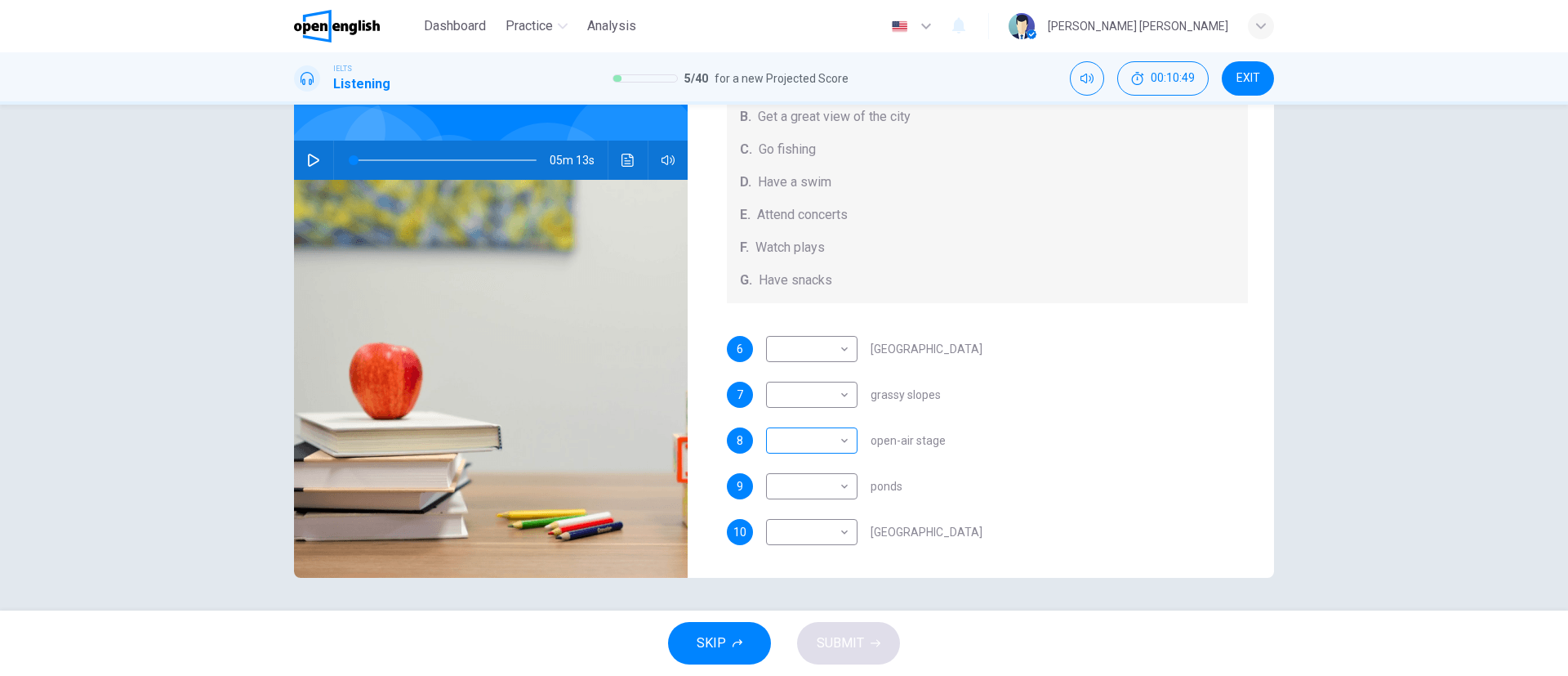
click at [830, 452] on body "This site uses cookies, as explained in our Privacy Policy . If you agree to th…" at bounding box center [784, 338] width 1568 height 676
click at [797, 474] on li "A" at bounding box center [805, 466] width 91 height 26
type input "*"
click at [822, 540] on body "This site uses cookies, as explained in our Privacy Policy . If you agree to th…" at bounding box center [784, 338] width 1568 height 676
click at [815, 519] on li "B" at bounding box center [805, 518] width 91 height 26
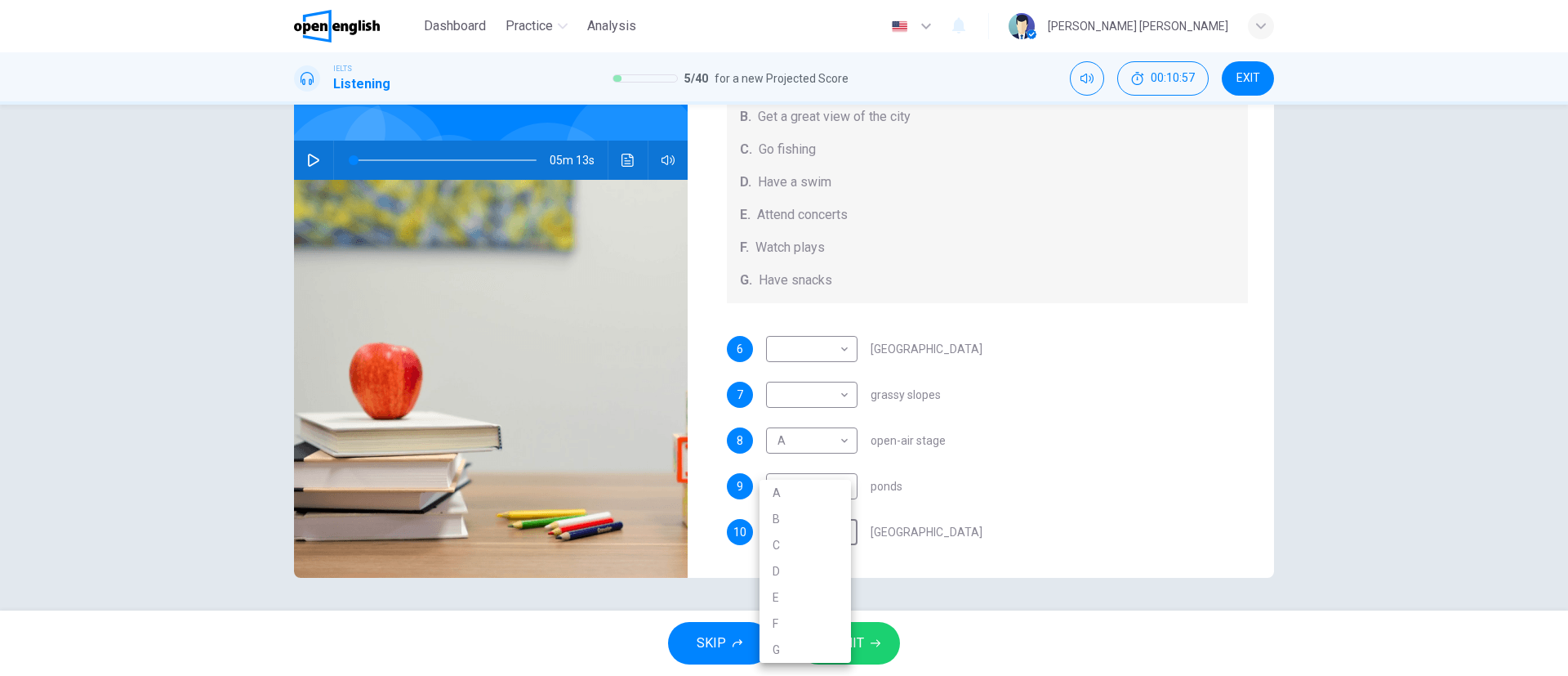
type input "*"
click at [982, 523] on div "10 B * ​ [GEOGRAPHIC_DATA]" at bounding box center [987, 532] width 522 height 26
click at [846, 487] on div "​ ​" at bounding box center [811, 486] width 91 height 26
click at [820, 483] on body "This site uses cookies, as explained in our Privacy Policy . If you agree to th…" at bounding box center [784, 338] width 1568 height 676
click at [783, 548] on li "C" at bounding box center [805, 545] width 91 height 26
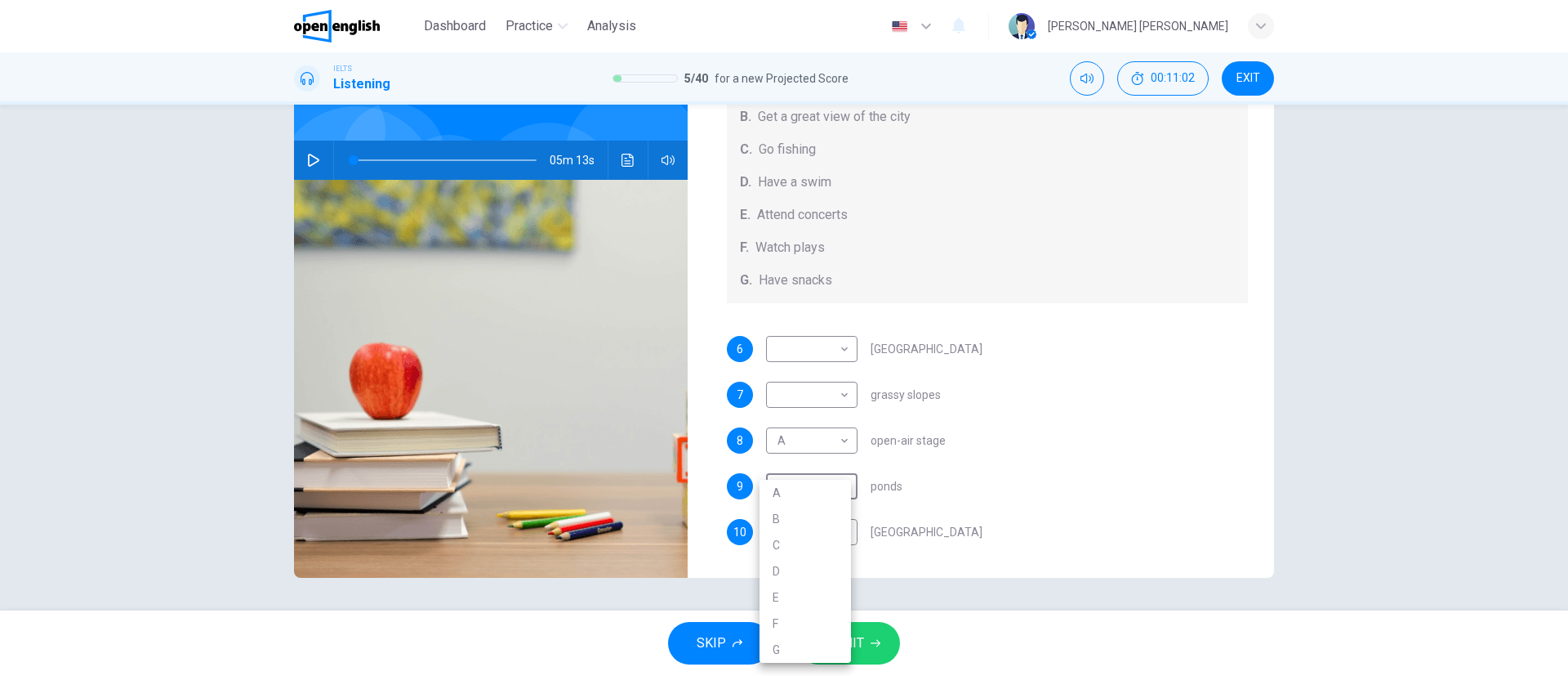
type input "*"
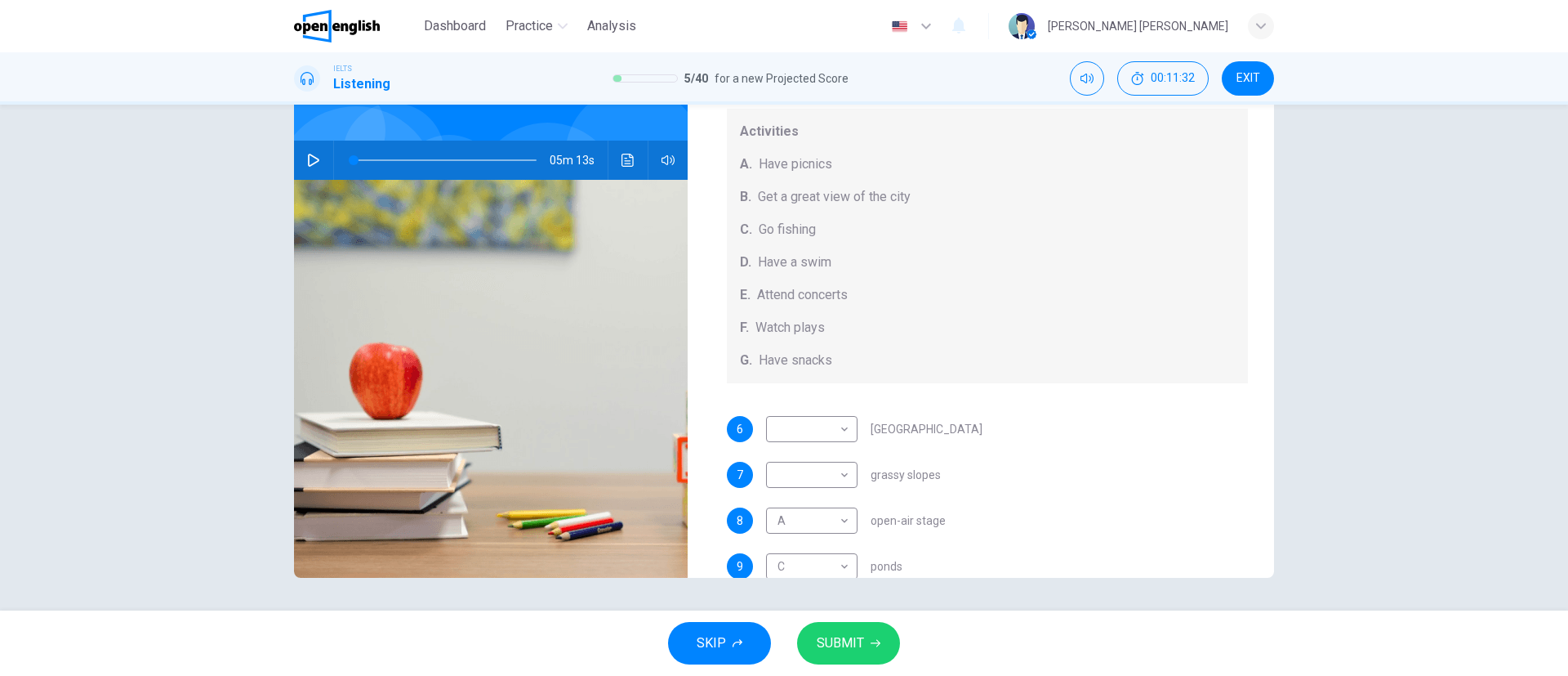
scroll to position [0, 0]
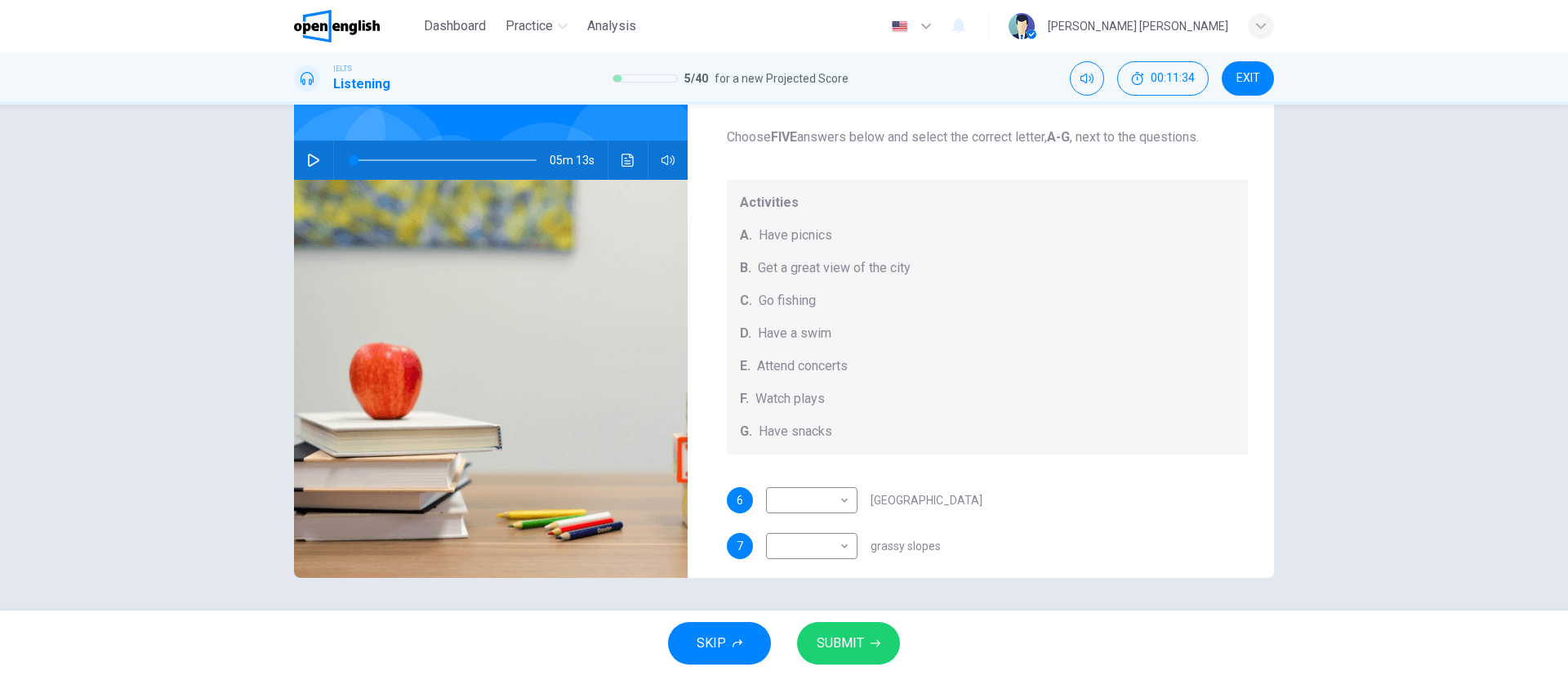
drag, startPoint x: 832, startPoint y: 335, endPoint x: 844, endPoint y: 335, distance: 12.0
click at [844, 335] on div "D. Have a swim" at bounding box center [988, 333] width 495 height 20
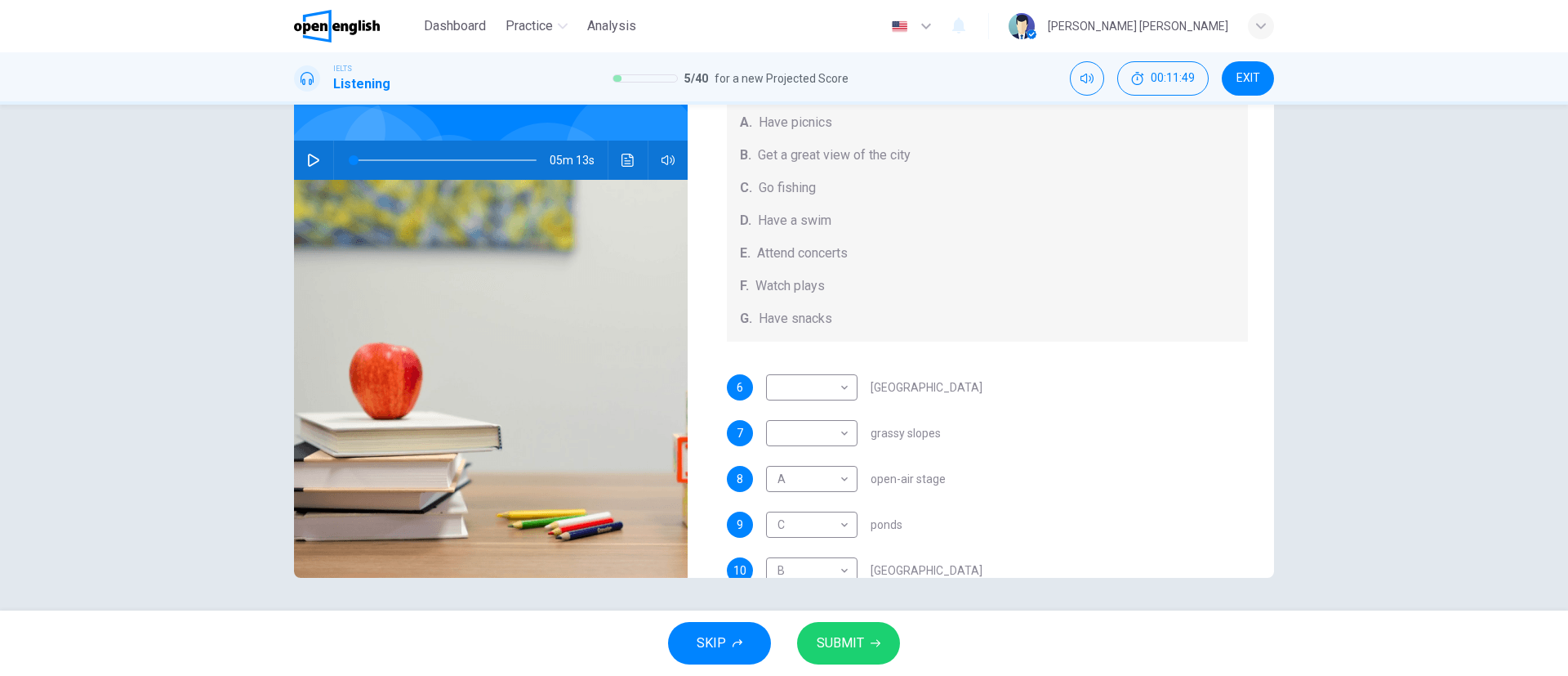
scroll to position [151, 0]
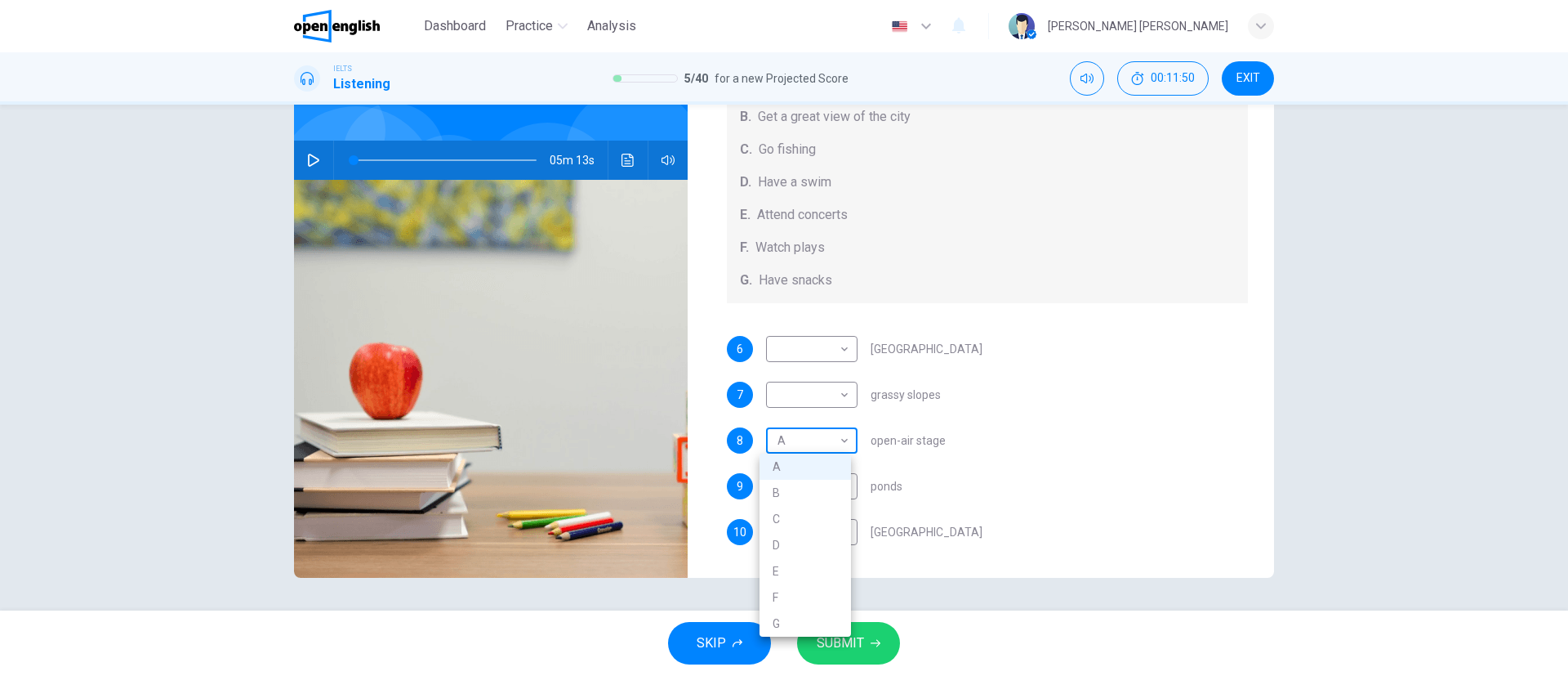
click at [838, 440] on body "This site uses cookies, as explained in our Privacy Policy . If you agree to th…" at bounding box center [784, 338] width 1568 height 676
click at [812, 566] on li "E" at bounding box center [805, 571] width 91 height 26
type input "*"
click at [995, 421] on div "6 ​ ​ [GEOGRAPHIC_DATA] 7 ​ ​ grassy slopes 8 E * ​ open-air stage 9 C * ​ pond…" at bounding box center [987, 457] width 522 height 242
click at [825, 392] on body "This site uses cookies, as explained in our Privacy Policy . If you agree to th…" at bounding box center [784, 338] width 1568 height 676
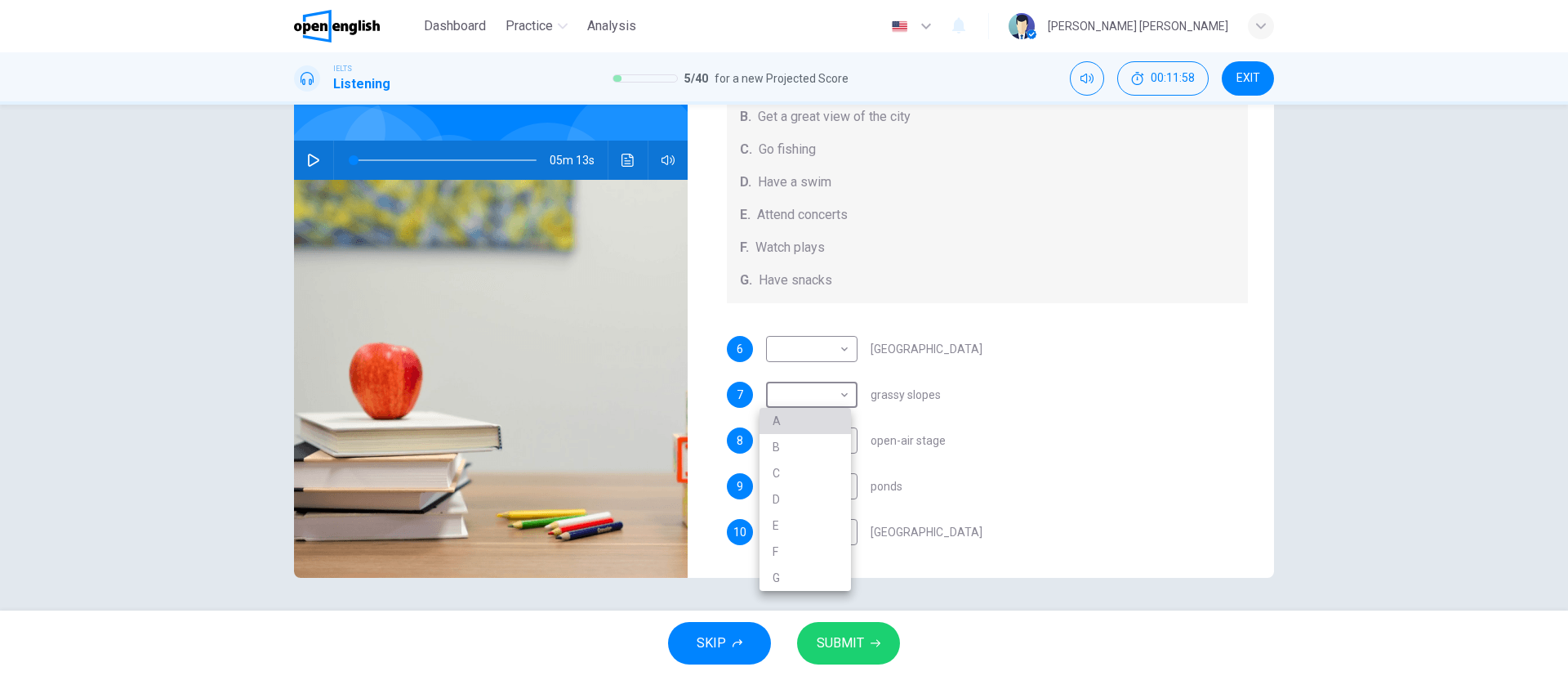
click at [803, 425] on li "A" at bounding box center [805, 421] width 91 height 26
type input "*"
click at [827, 345] on body "This site uses cookies, as explained in our Privacy Policy . If you agree to th…" at bounding box center [784, 338] width 1568 height 676
click at [805, 525] on li "G" at bounding box center [805, 532] width 91 height 26
type input "*"
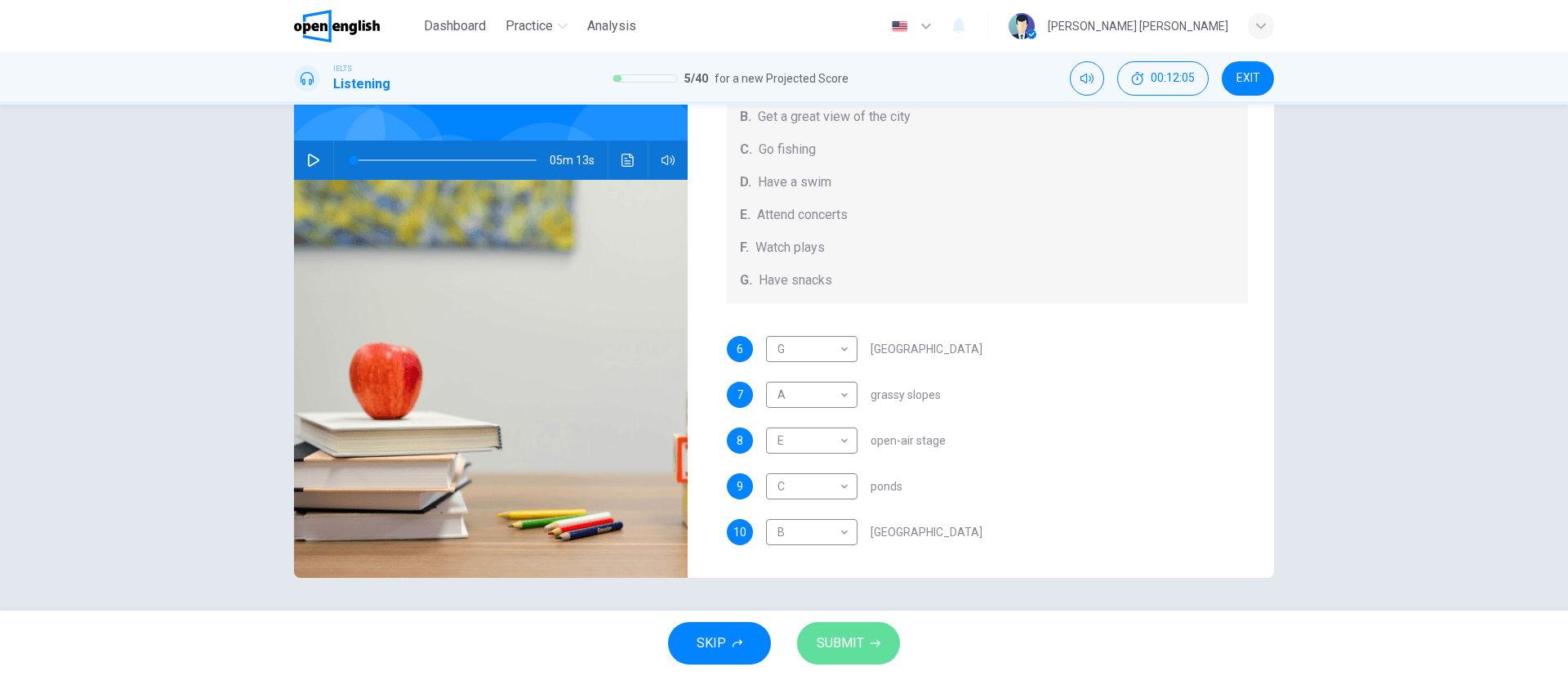
click at [860, 643] on span "SUBMIT" at bounding box center [840, 642] width 47 height 23
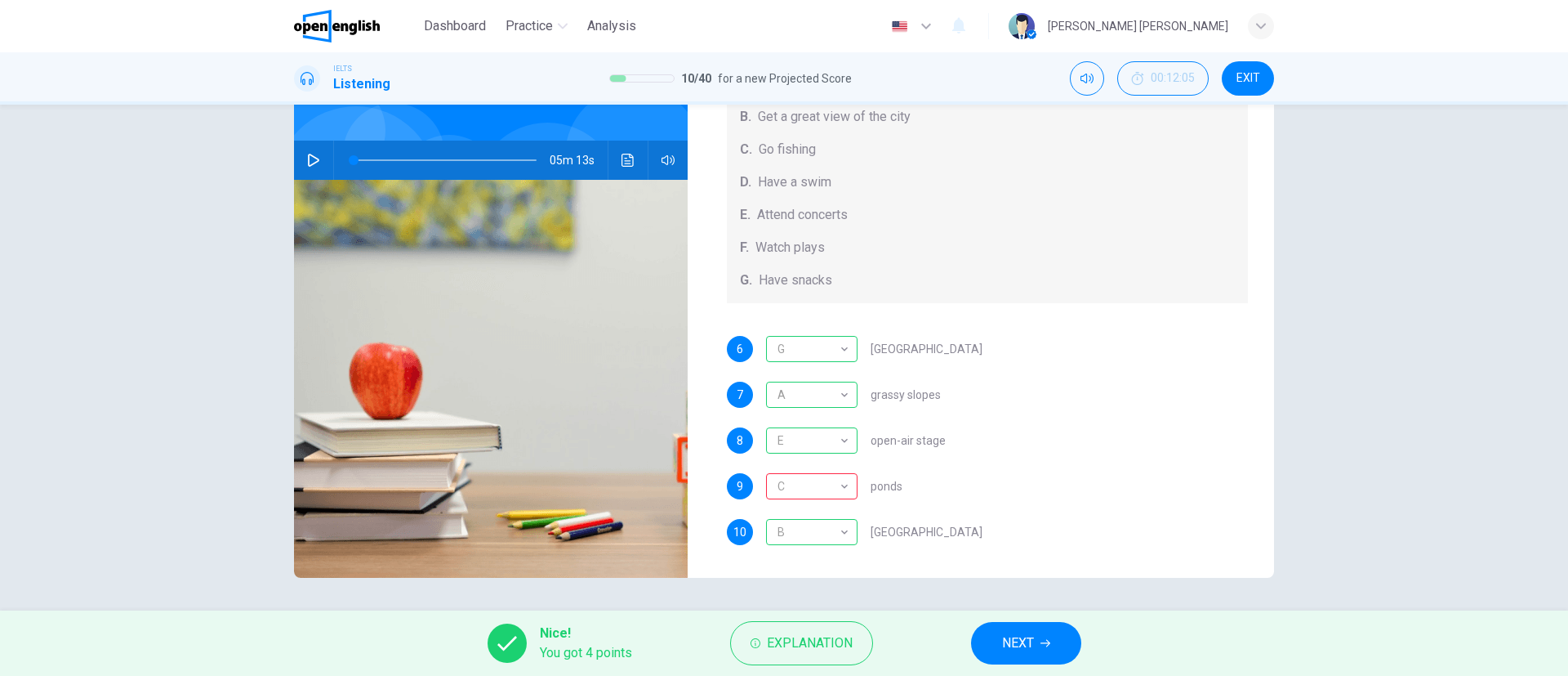
click at [1014, 634] on span "NEXT" at bounding box center [1018, 642] width 32 height 23
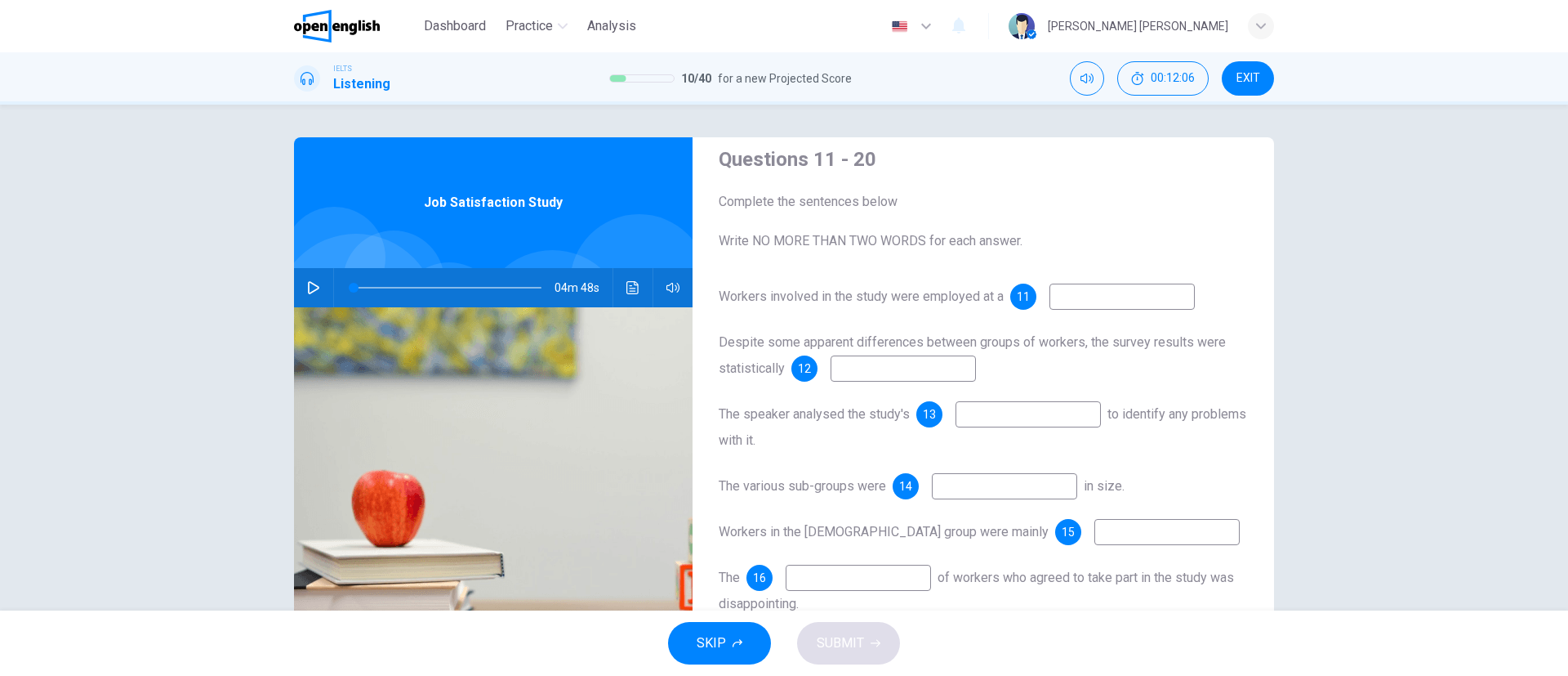
scroll to position [0, 0]
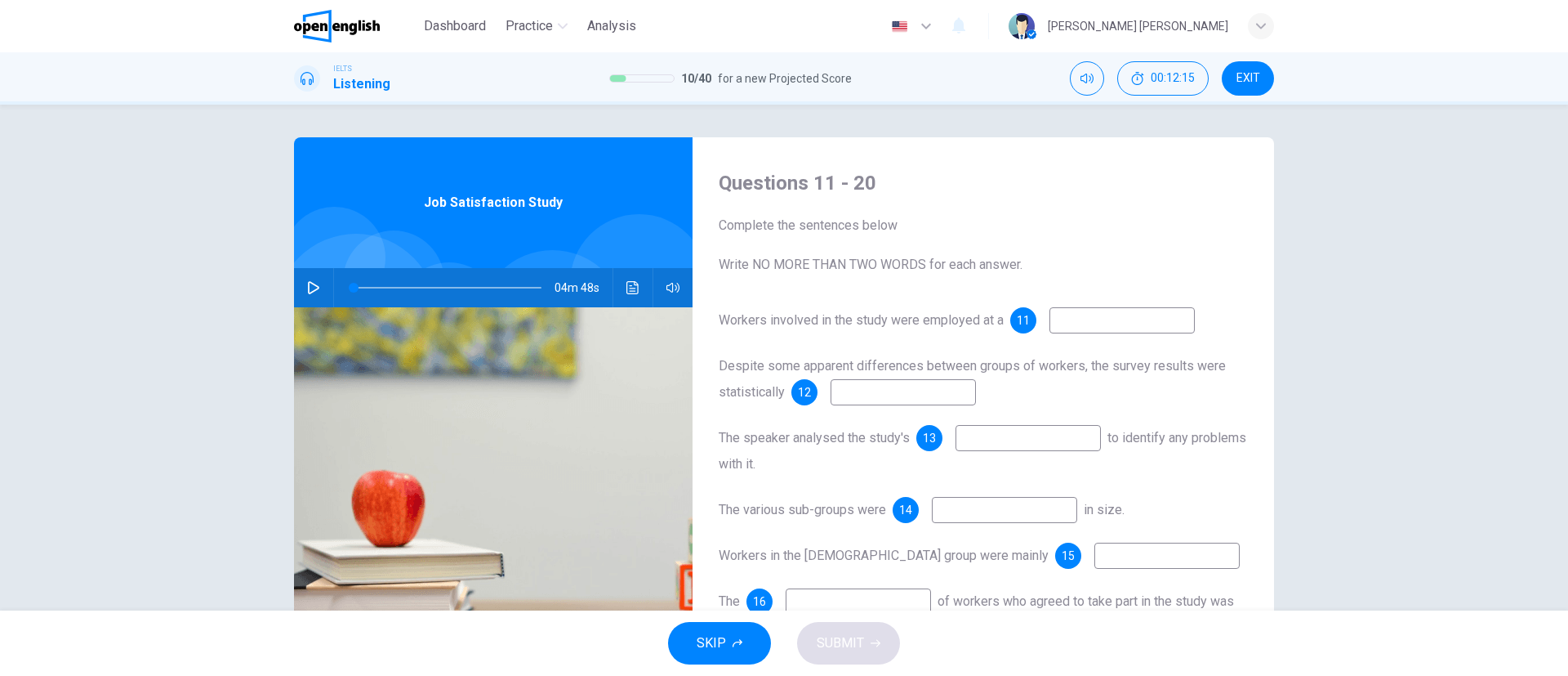
drag, startPoint x: 734, startPoint y: 227, endPoint x: 820, endPoint y: 254, distance: 90.1
click at [896, 232] on span "Complete the sentences below Write NO MORE THAN TWO WORDS for each answer." at bounding box center [983, 245] width 529 height 59
drag, startPoint x: 763, startPoint y: 225, endPoint x: 896, endPoint y: 223, distance: 133.0
click at [896, 223] on span "Complete the sentences below Write NO MORE THAN TWO WORDS for each answer." at bounding box center [983, 245] width 529 height 59
drag, startPoint x: 882, startPoint y: 264, endPoint x: 741, endPoint y: 261, distance: 141.0
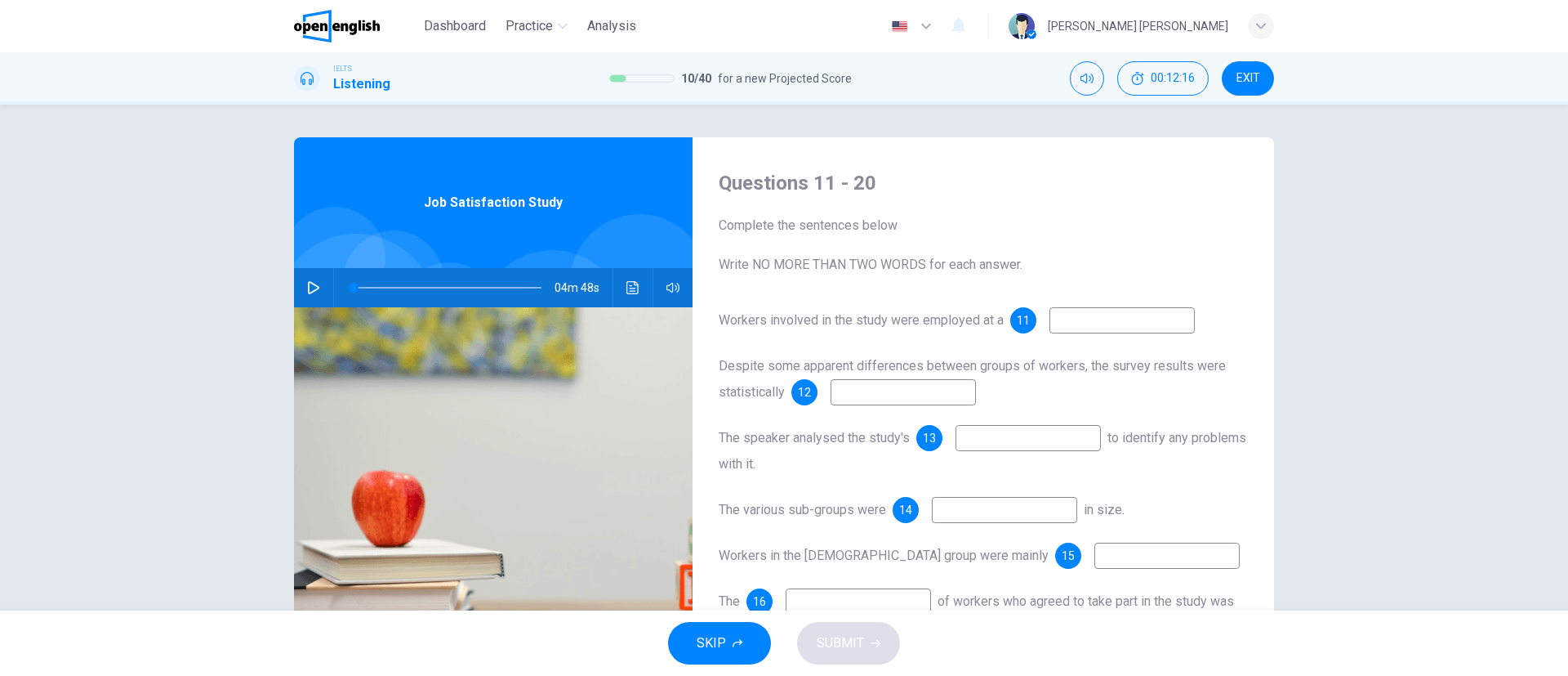
click at [741, 261] on span "Complete the sentences below Write NO MORE THAN TWO WORDS for each answer." at bounding box center [983, 245] width 529 height 59
drag, startPoint x: 745, startPoint y: 261, endPoint x: 987, endPoint y: 262, distance: 242.0
click at [987, 262] on span "Complete the sentences below Write NO MORE THAN TWO WORDS for each answer." at bounding box center [983, 245] width 529 height 59
click at [1033, 244] on span "Complete the sentences below Write NO MORE THAN TWO WORDS for each answer." at bounding box center [983, 245] width 529 height 59
drag, startPoint x: 738, startPoint y: 318, endPoint x: 1004, endPoint y: 333, distance: 266.4
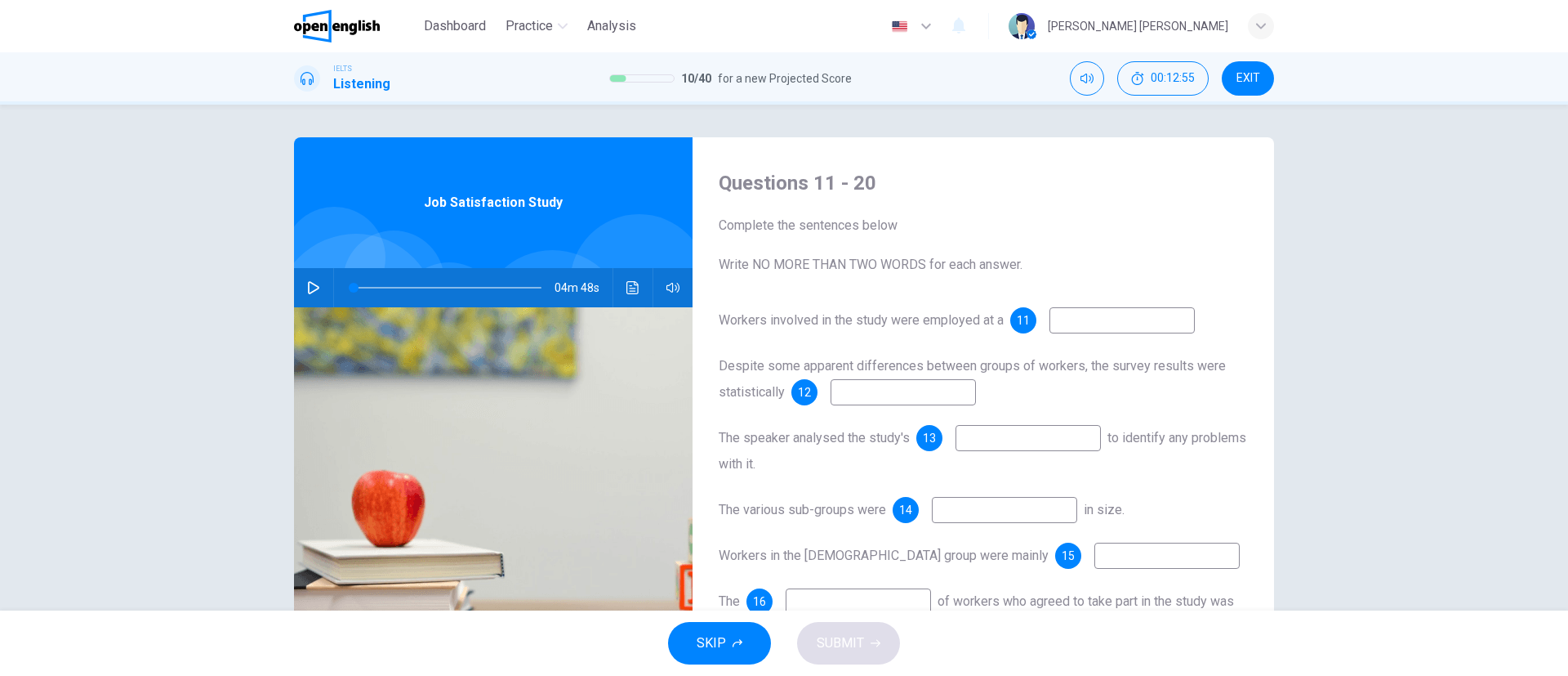
click at [994, 319] on span "Workers involved in the study were employed at a" at bounding box center [860, 320] width 285 height 15
drag, startPoint x: 718, startPoint y: 261, endPoint x: 1079, endPoint y: 242, distance: 361.5
click at [1079, 242] on span "Complete the sentences below Write NO MORE THAN TWO WORDS for each answer." at bounding box center [983, 245] width 529 height 59
click at [818, 321] on span "Workers involved in the study were employed at a" at bounding box center [860, 320] width 285 height 15
click at [305, 276] on button "button" at bounding box center [313, 287] width 26 height 39
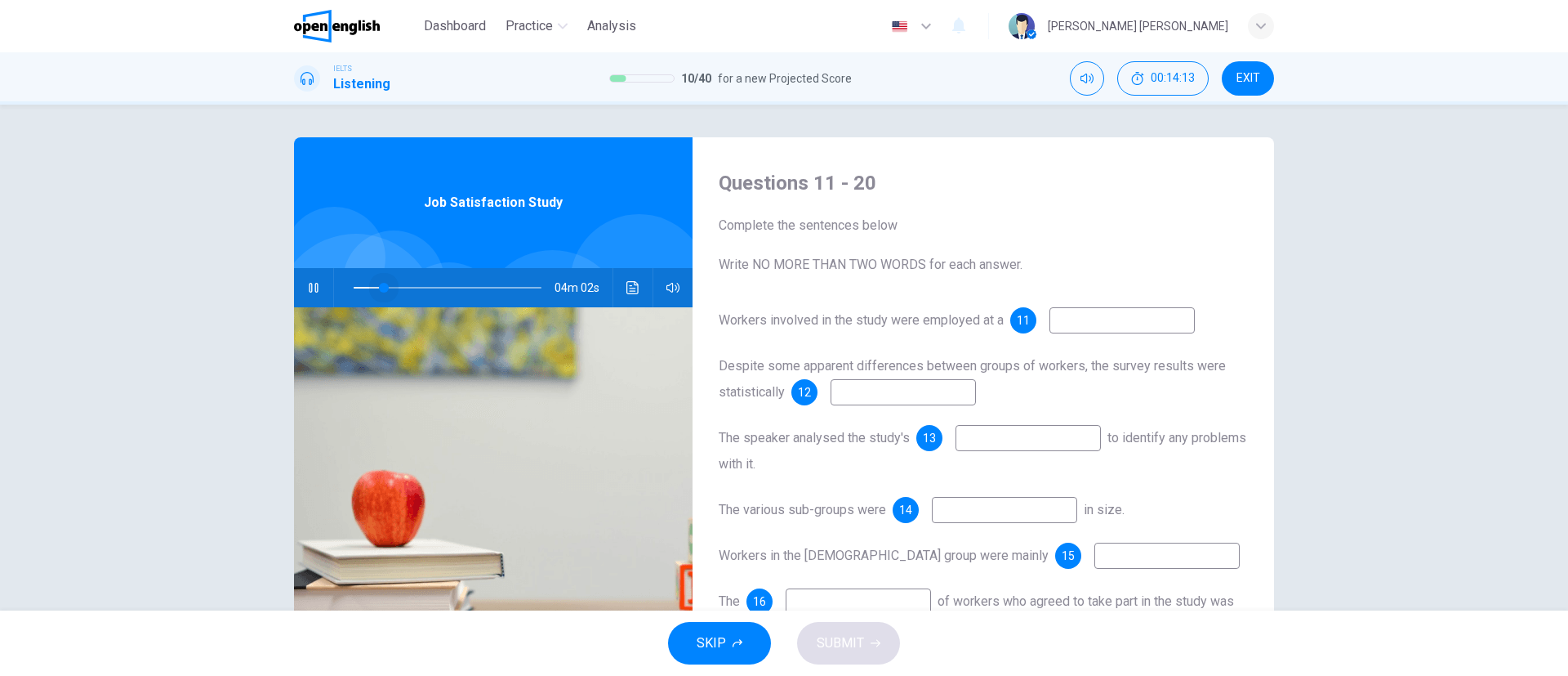
click at [379, 286] on span at bounding box center [383, 287] width 10 height 10
click at [311, 287] on icon "button" at bounding box center [313, 287] width 9 height 10
click at [311, 288] on icon "button" at bounding box center [313, 288] width 13 height 13
click at [311, 289] on icon "button" at bounding box center [313, 287] width 9 height 10
type input "**"
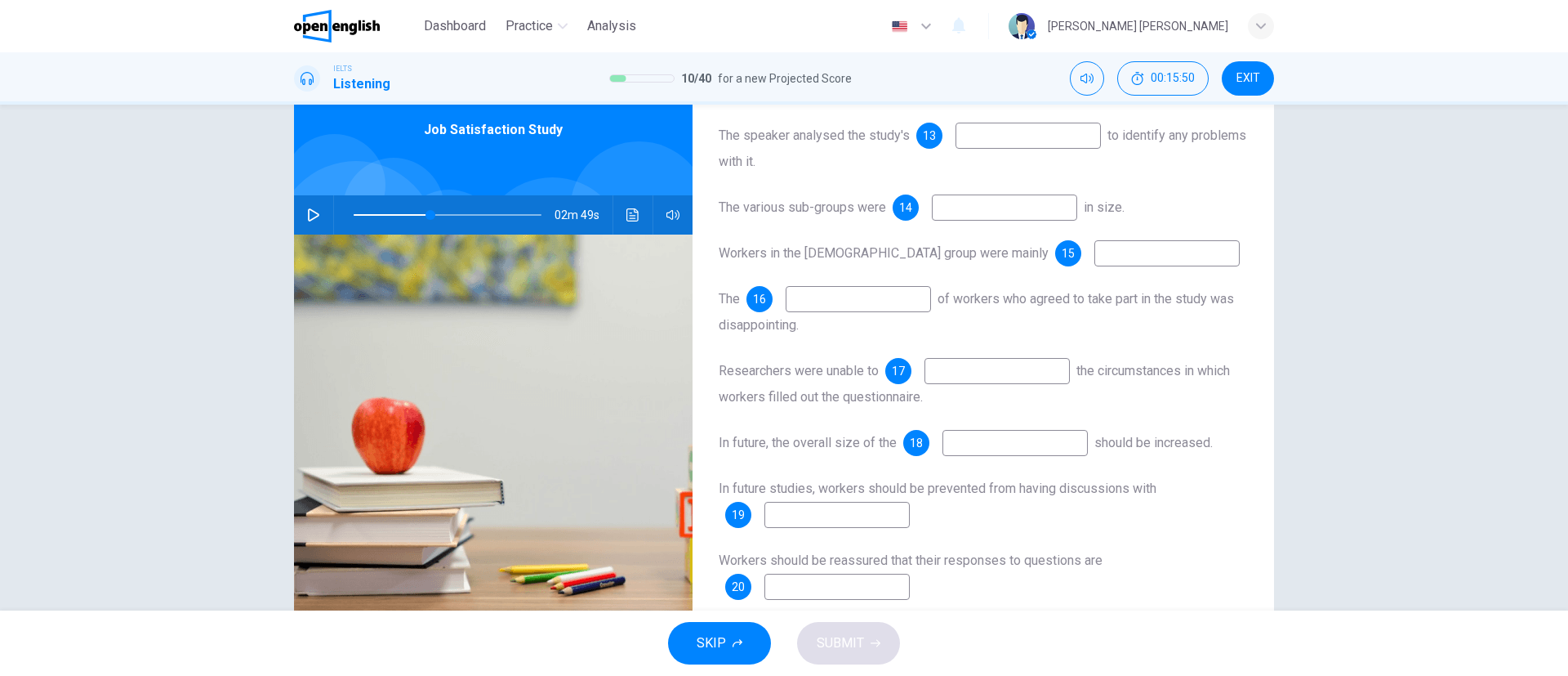
scroll to position [128, 0]
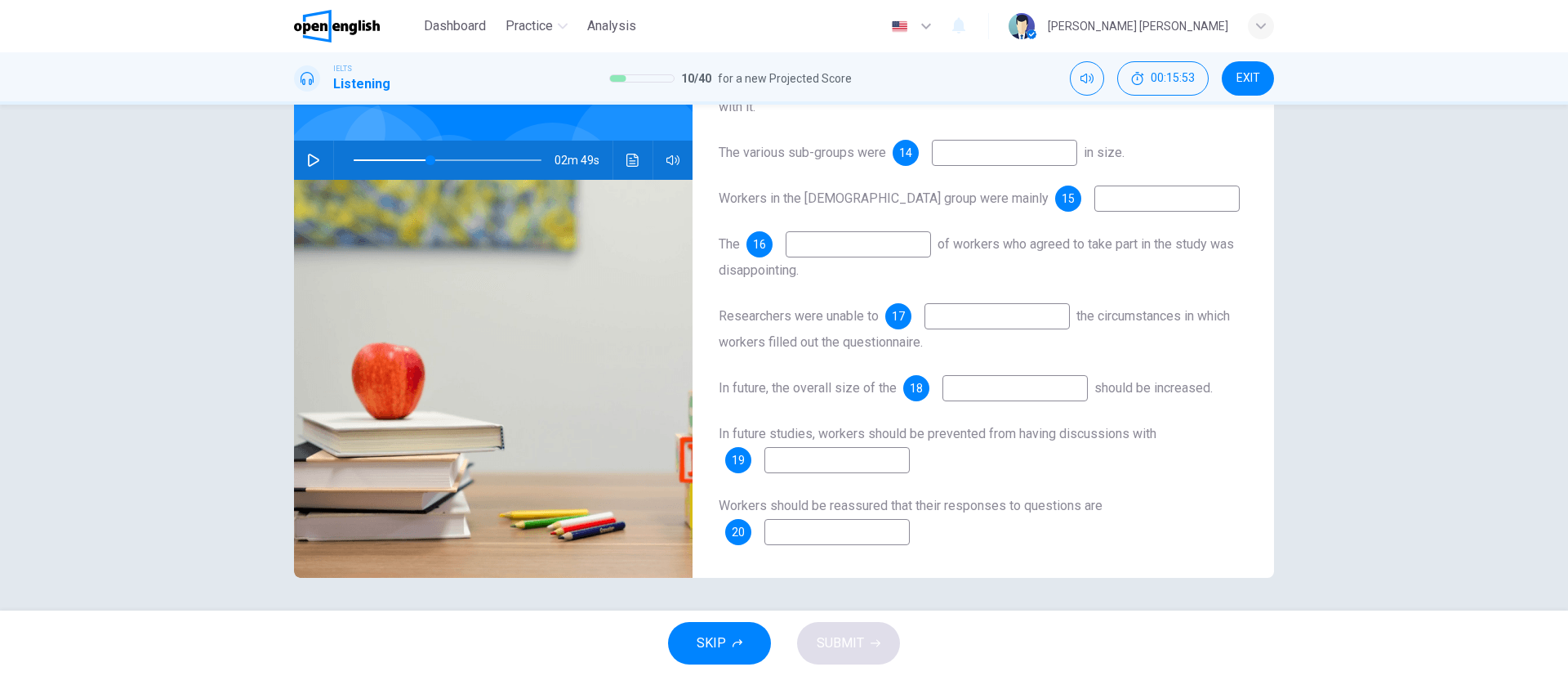
click at [1247, 83] on span "EXIT" at bounding box center [1248, 78] width 24 height 13
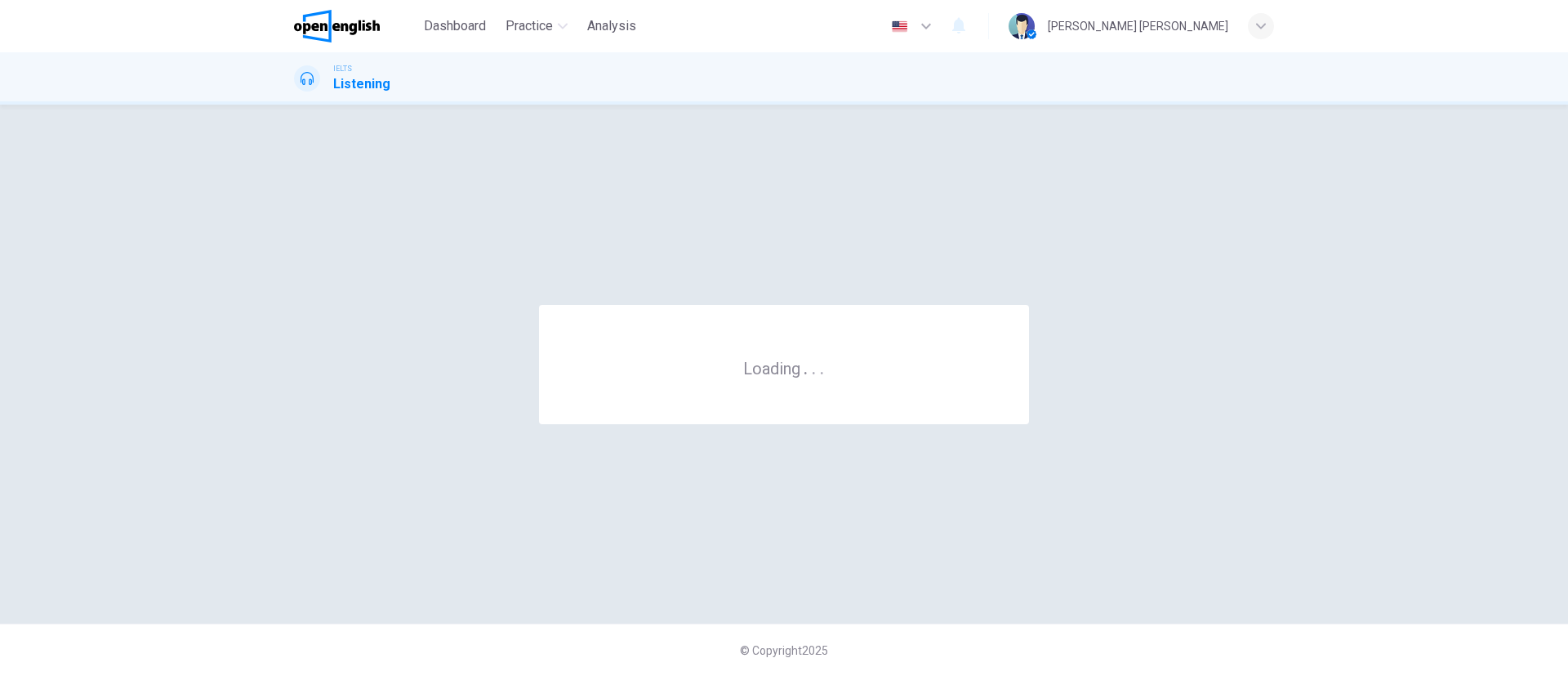
scroll to position [0, 0]
